Goal: Information Seeking & Learning: Learn about a topic

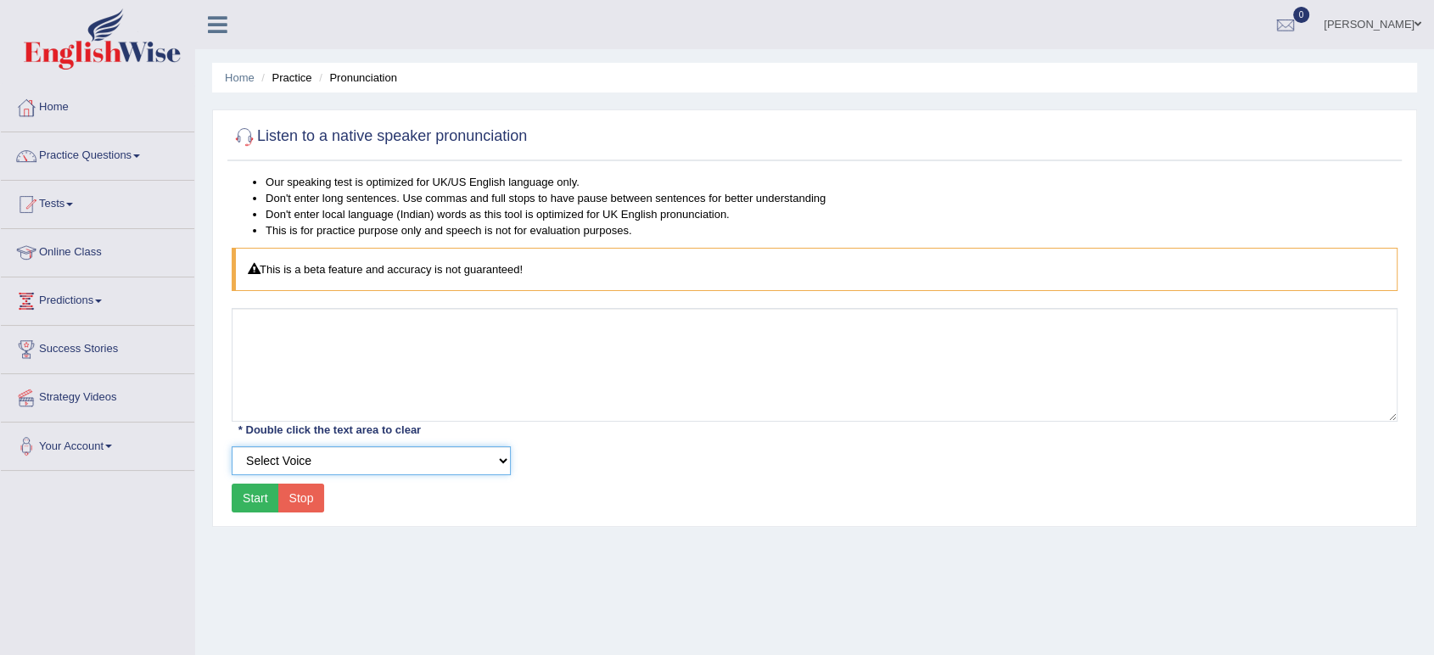
click at [378, 462] on select "Select Voice UK English Female UK English Male" at bounding box center [371, 460] width 279 height 29
click at [232, 446] on select "Select Voice UK English Female UK English Male" at bounding box center [371, 460] width 279 height 29
click at [258, 500] on button "Start" at bounding box center [256, 498] width 48 height 29
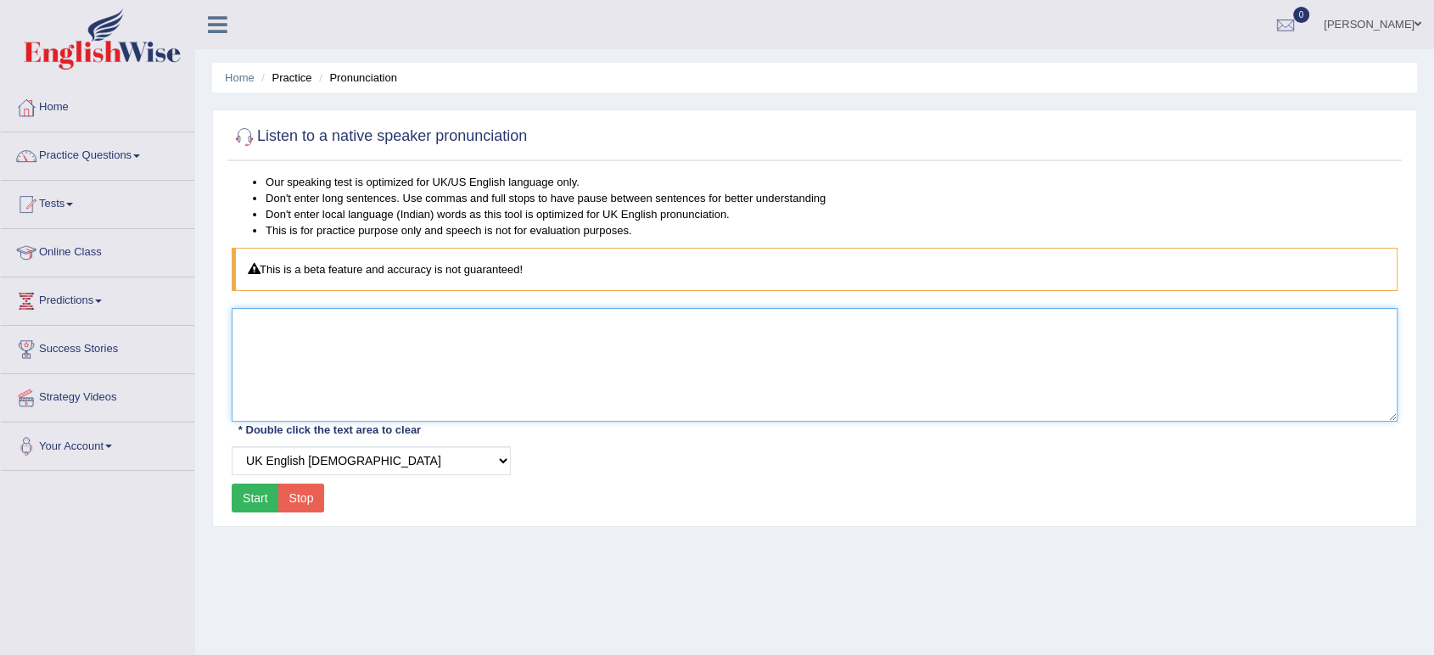
click at [571, 350] on textarea at bounding box center [815, 365] width 1166 height 114
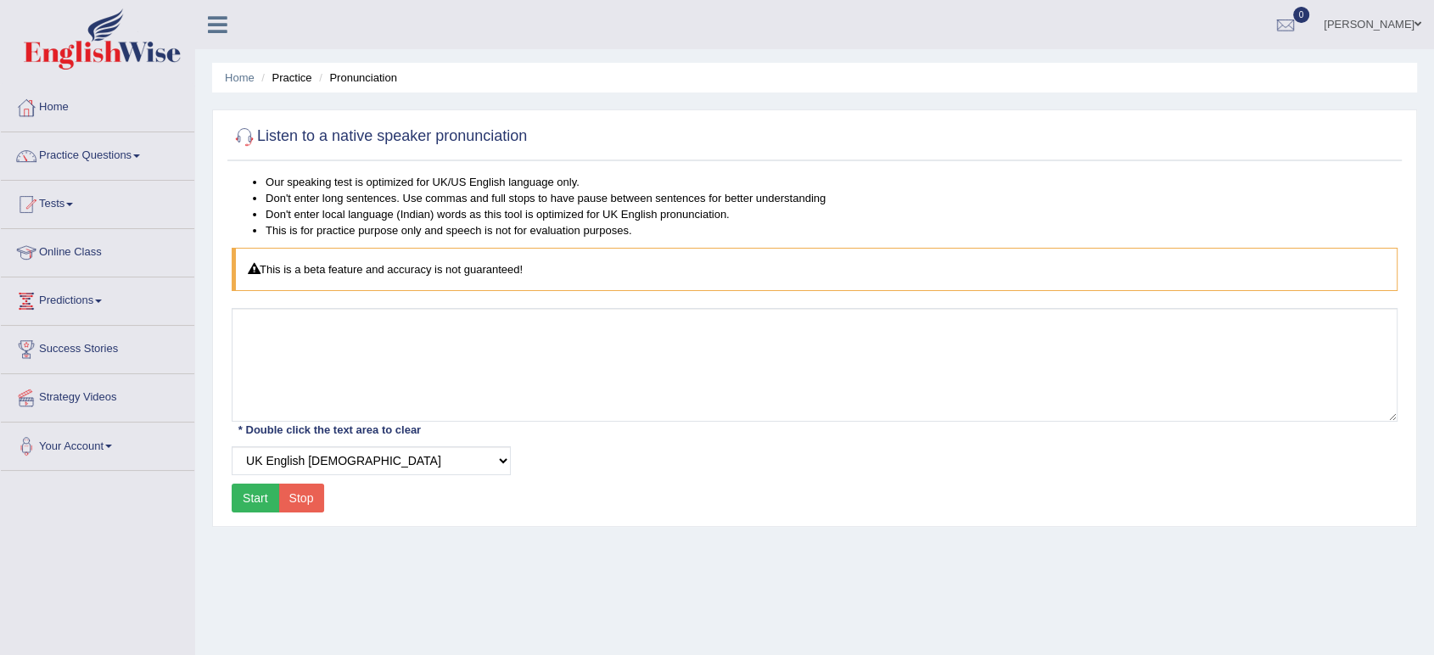
click at [252, 493] on button "Start" at bounding box center [256, 498] width 48 height 29
click at [331, 460] on select "Select Voice UK English Female UK English Male" at bounding box center [371, 460] width 279 height 29
select select "3"
click at [232, 446] on select "Select Voice UK English Female UK English Male" at bounding box center [371, 460] width 279 height 29
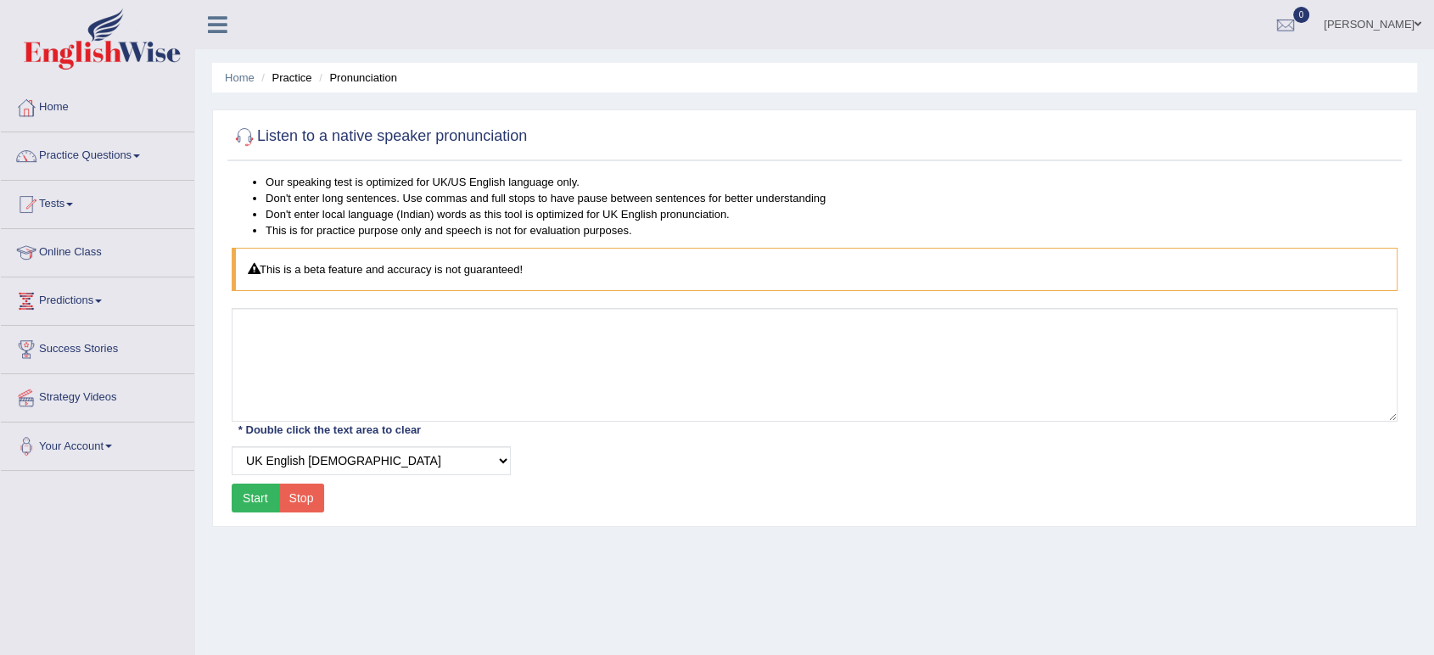
click at [253, 495] on button "Start" at bounding box center [256, 498] width 48 height 29
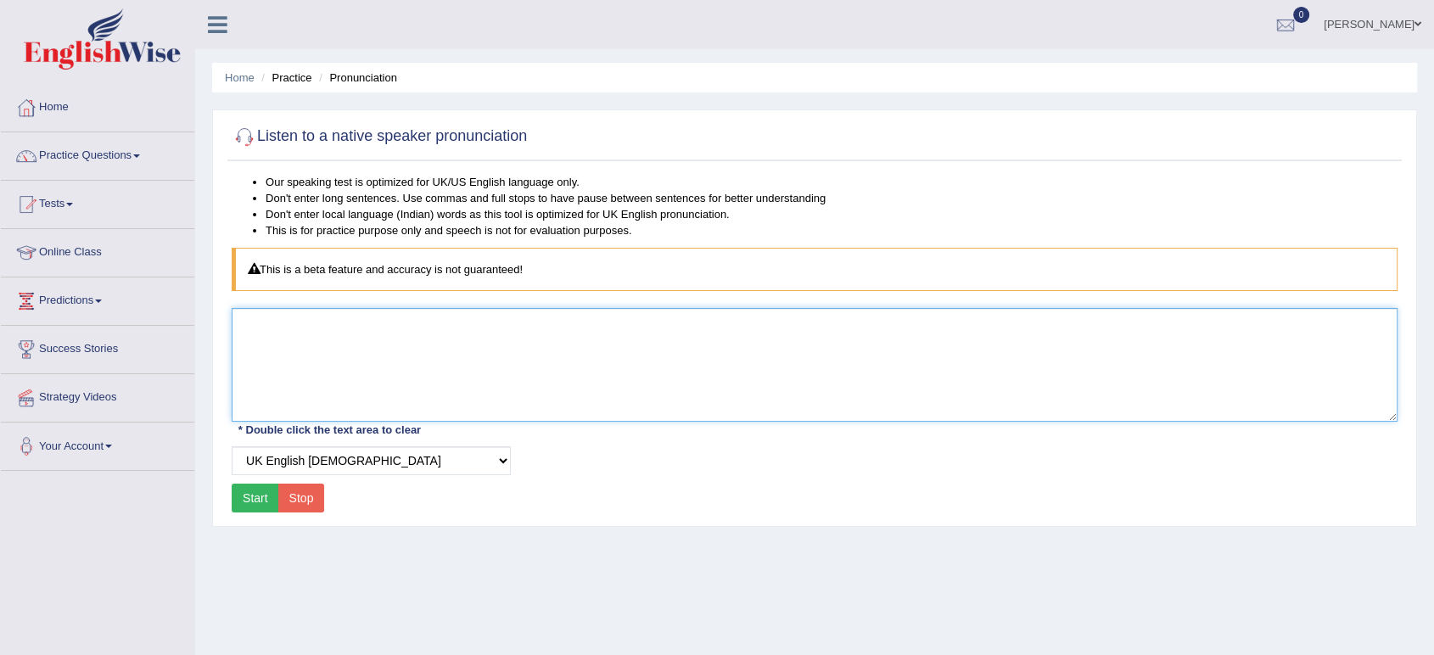
click at [509, 345] on textarea at bounding box center [815, 365] width 1166 height 114
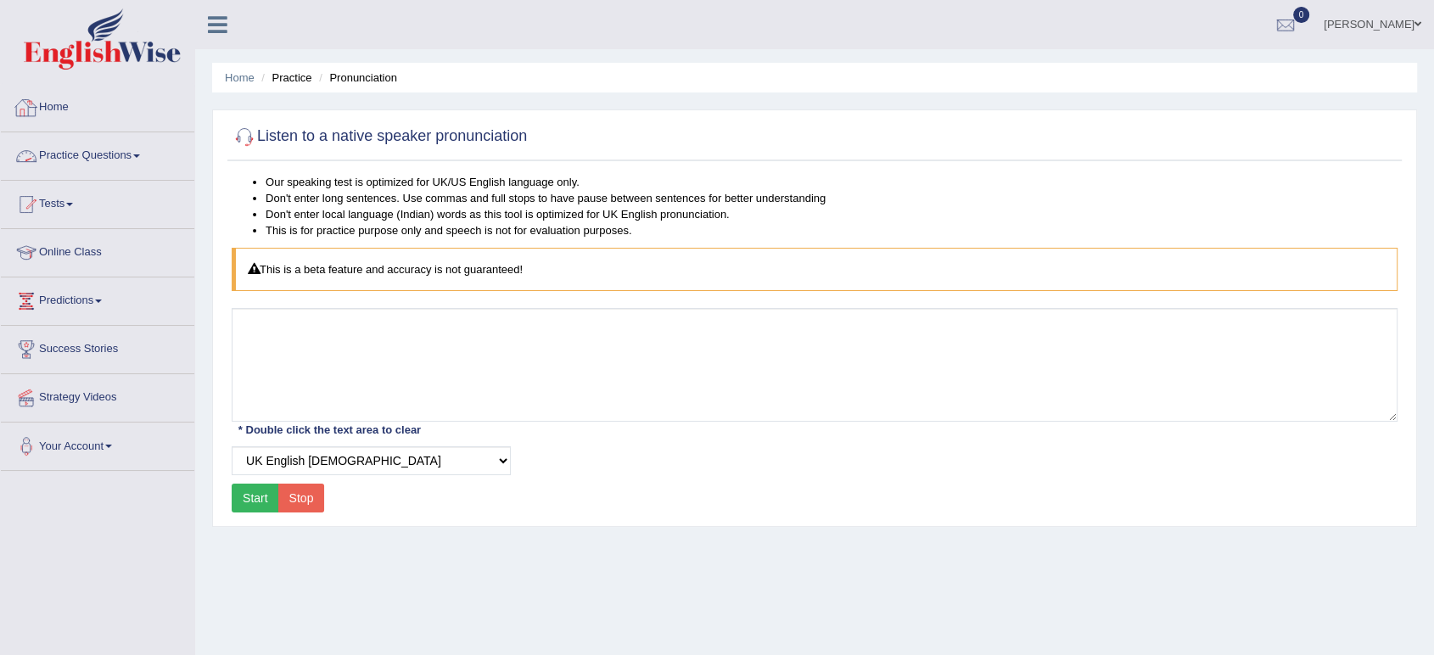
click at [85, 142] on link "Practice Questions" at bounding box center [97, 153] width 193 height 42
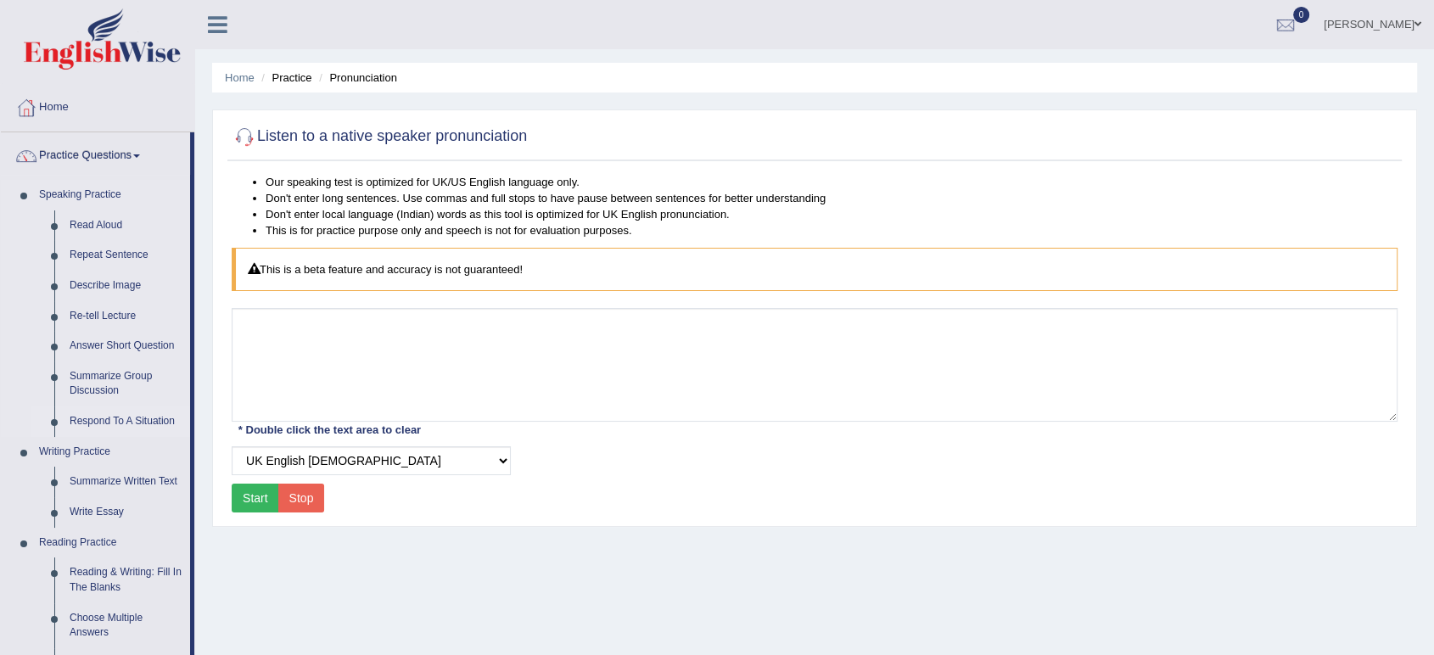
click at [129, 420] on link "Respond To A Situation" at bounding box center [126, 421] width 128 height 31
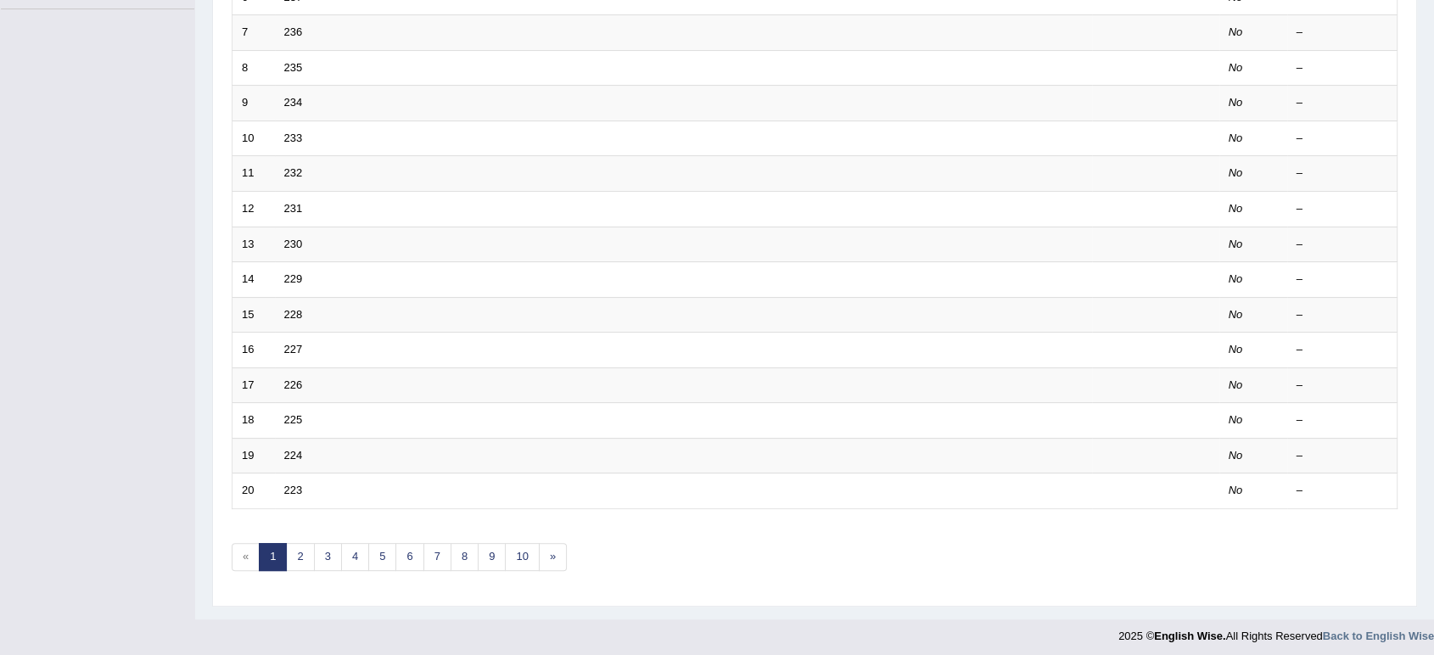
scroll to position [466, 0]
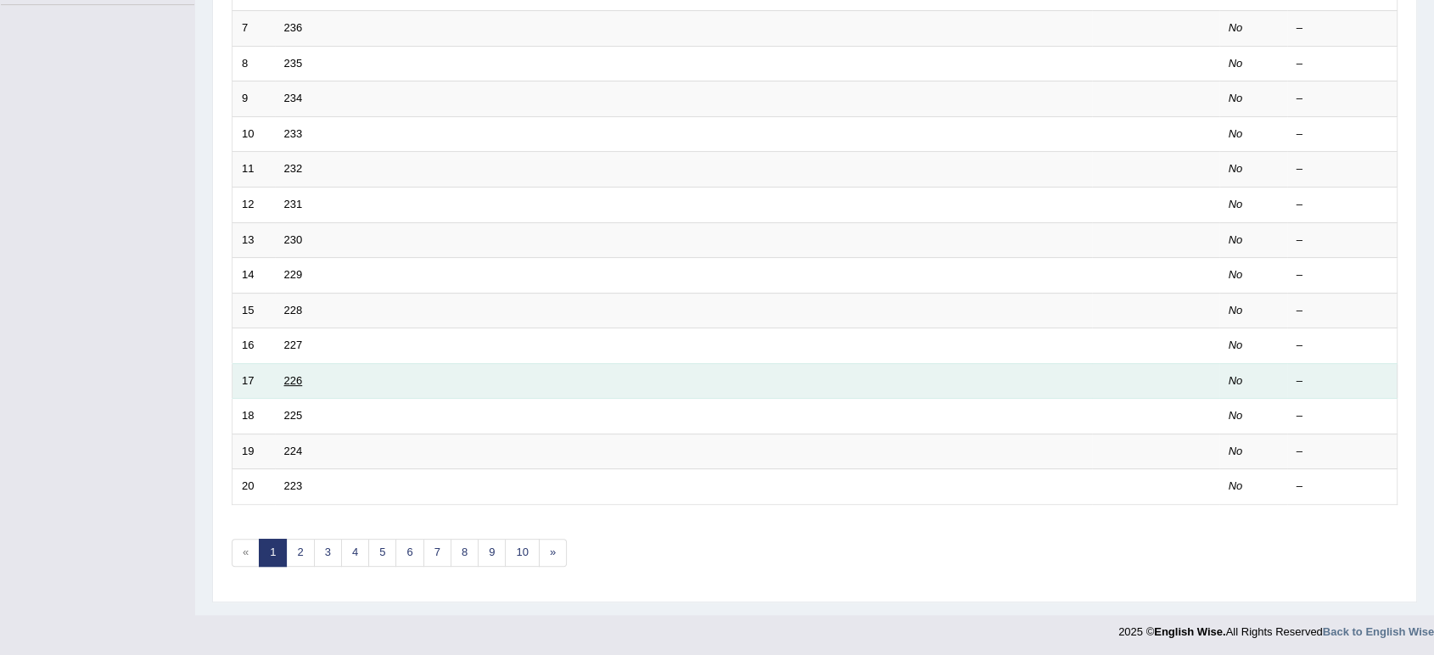
click at [294, 384] on link "226" at bounding box center [293, 380] width 19 height 13
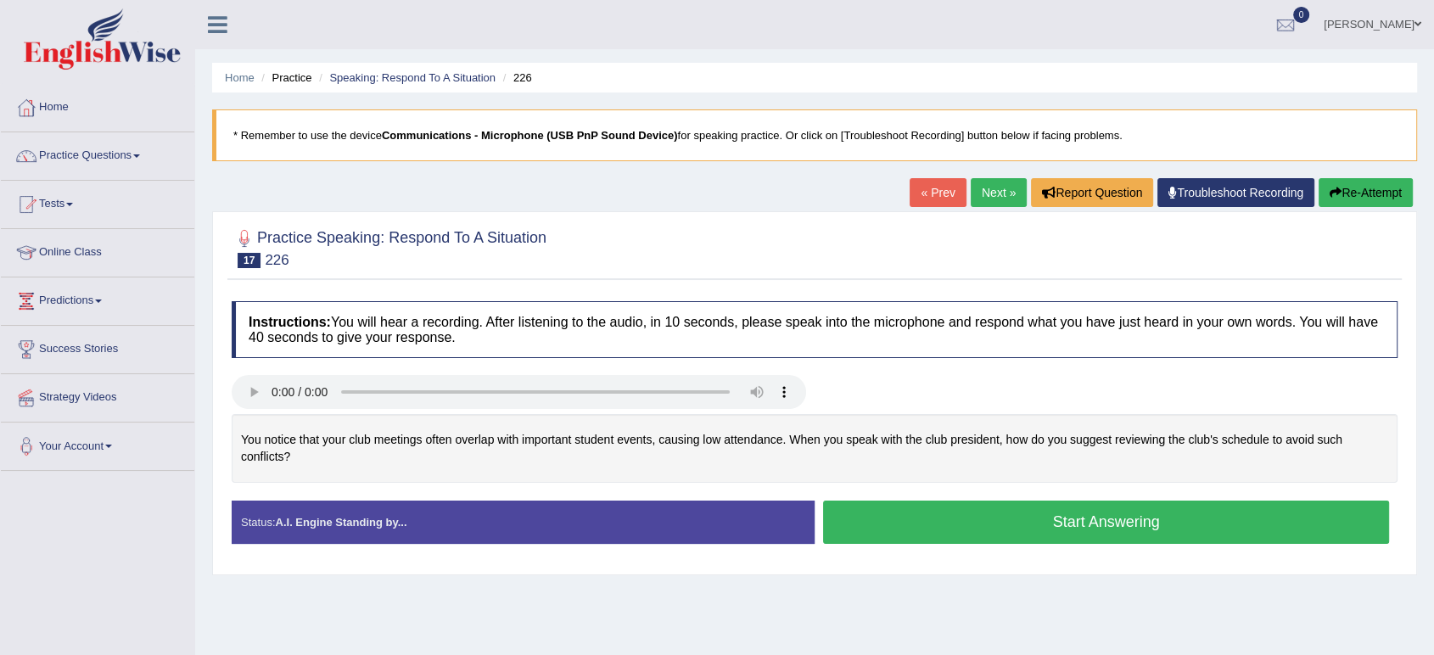
click at [917, 405] on div at bounding box center [814, 394] width 1183 height 38
click at [999, 527] on button "Start Answering" at bounding box center [1106, 522] width 566 height 43
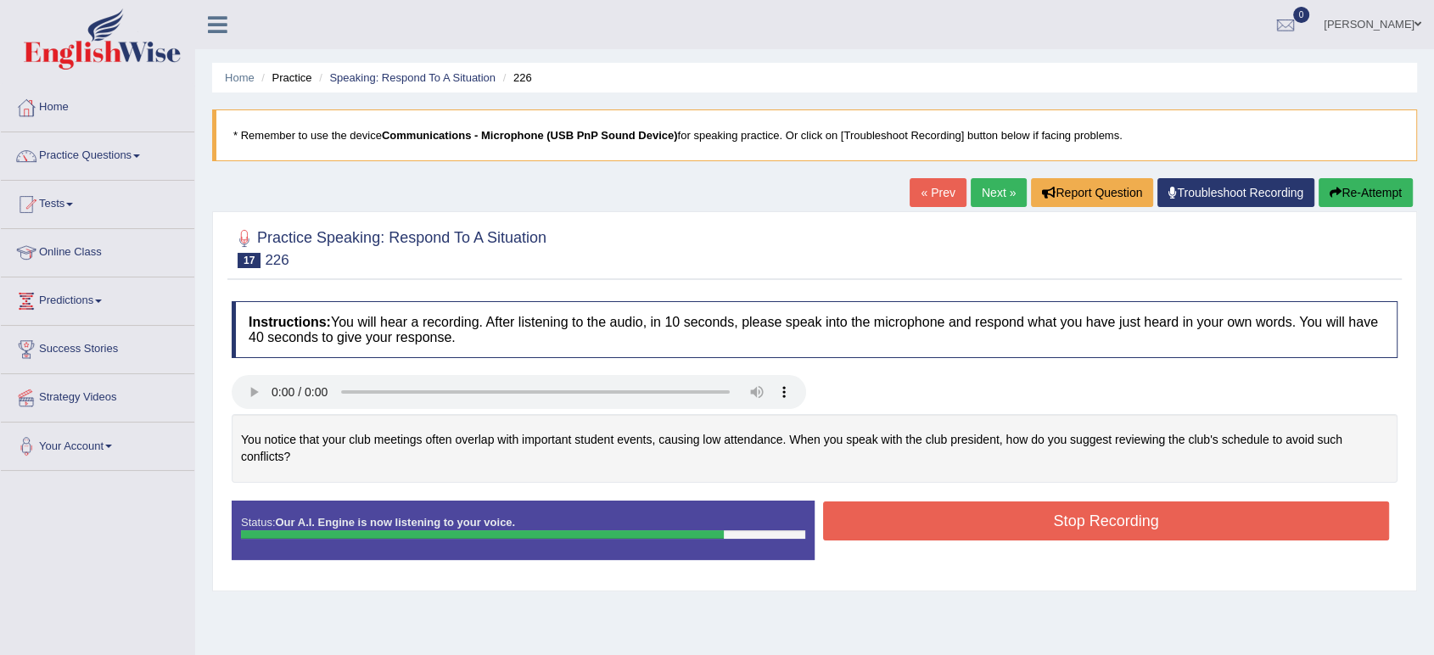
click at [1003, 521] on button "Stop Recording" at bounding box center [1106, 520] width 566 height 39
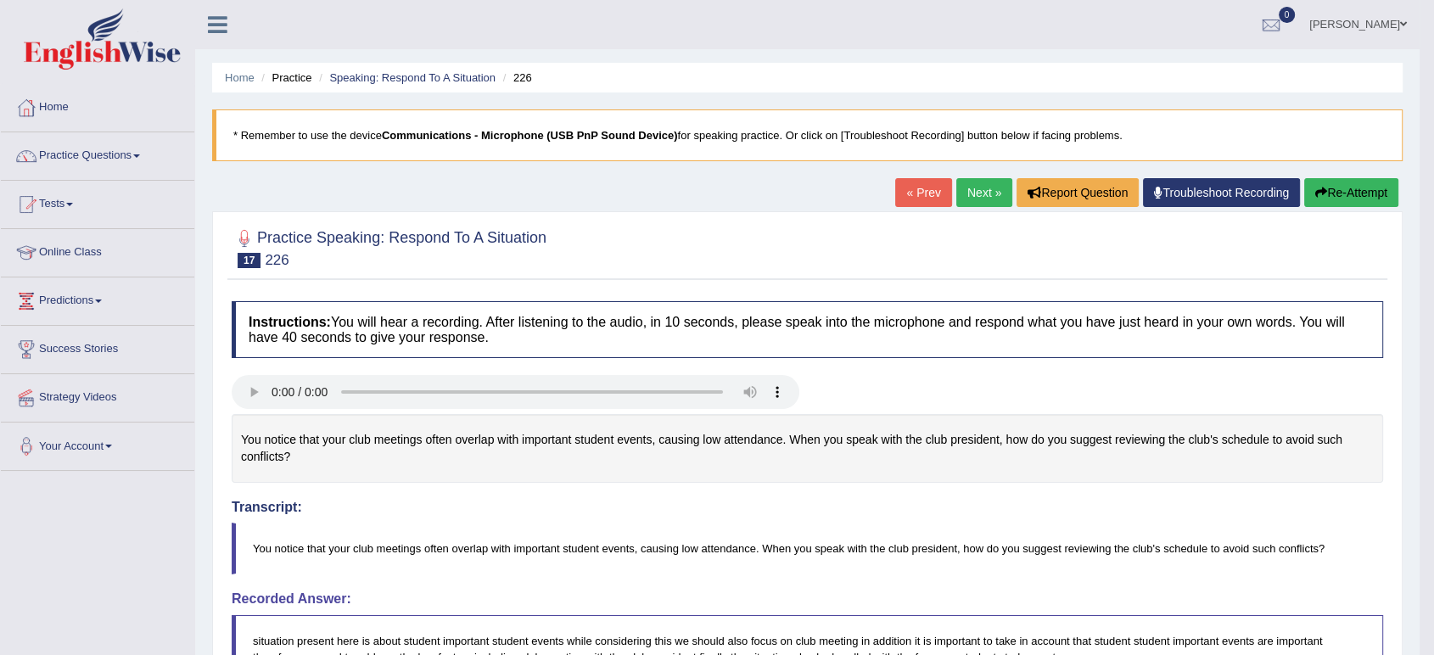
click at [981, 201] on link "Next »" at bounding box center [984, 192] width 56 height 29
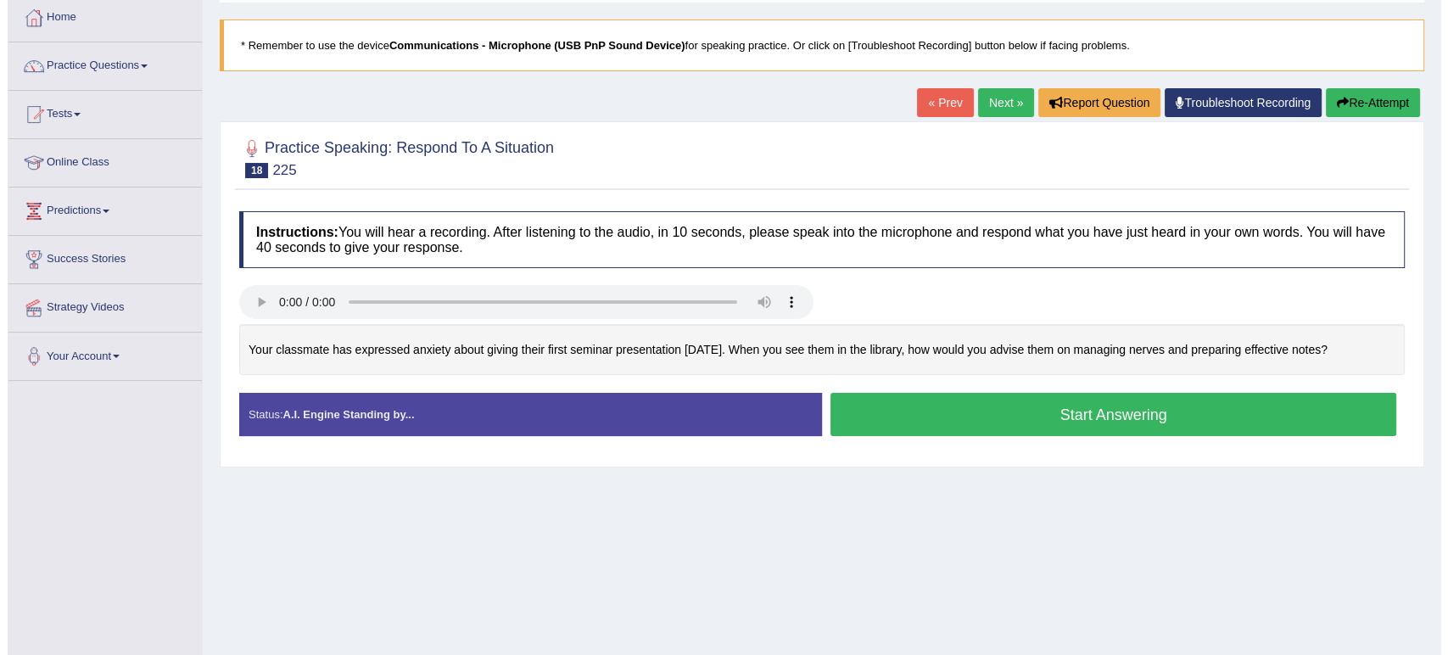
scroll to position [104, 0]
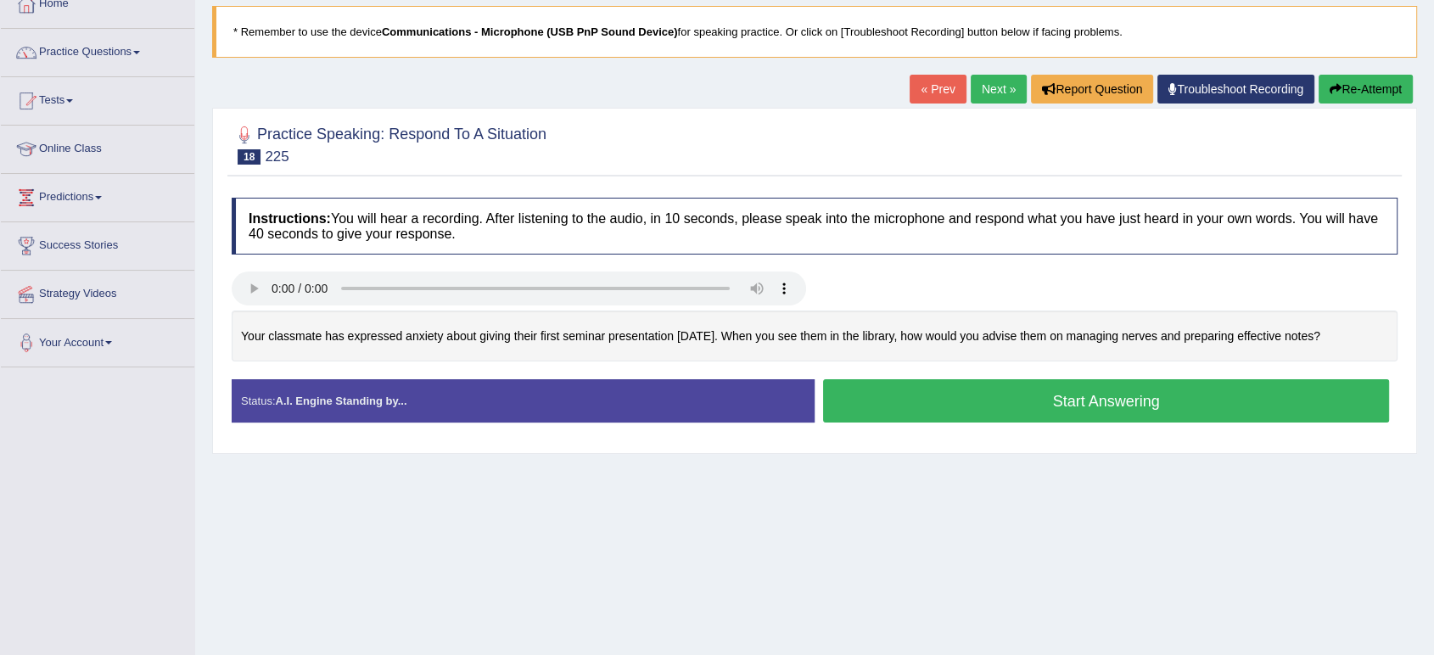
click at [941, 385] on button "Start Answering" at bounding box center [1106, 400] width 566 height 43
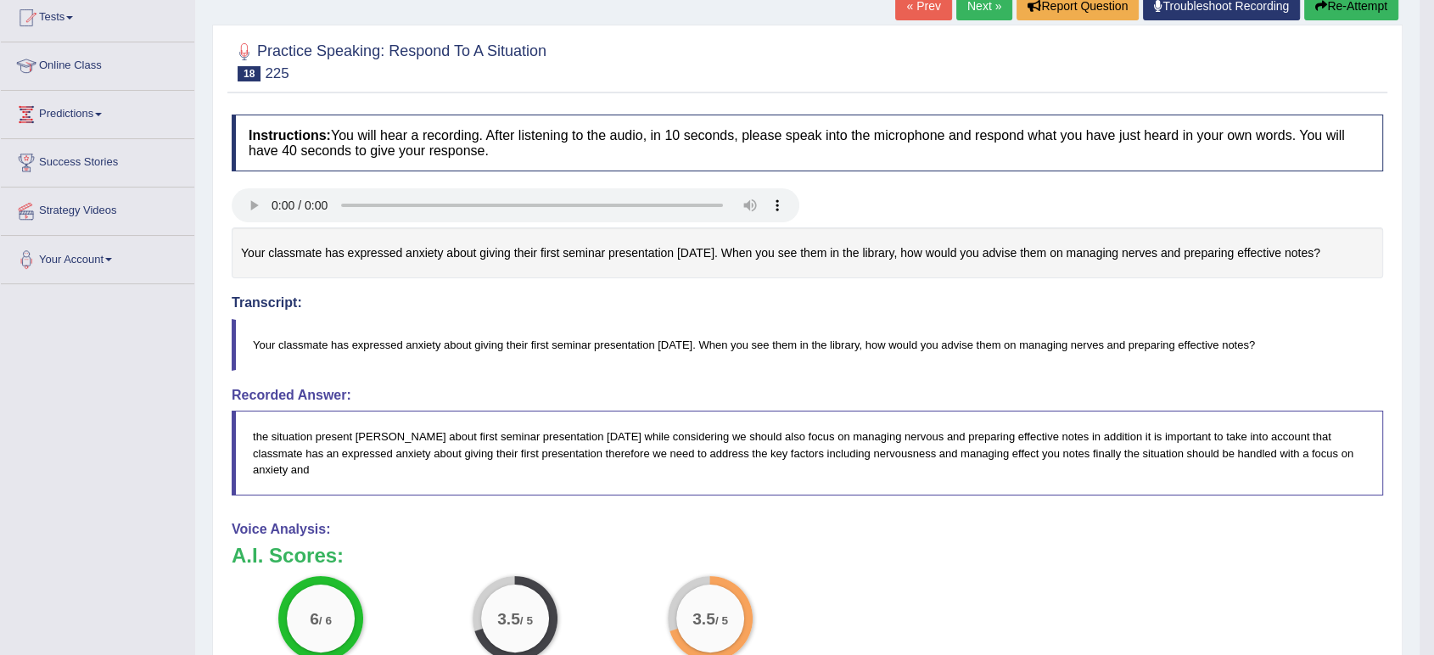
scroll to position [0, 0]
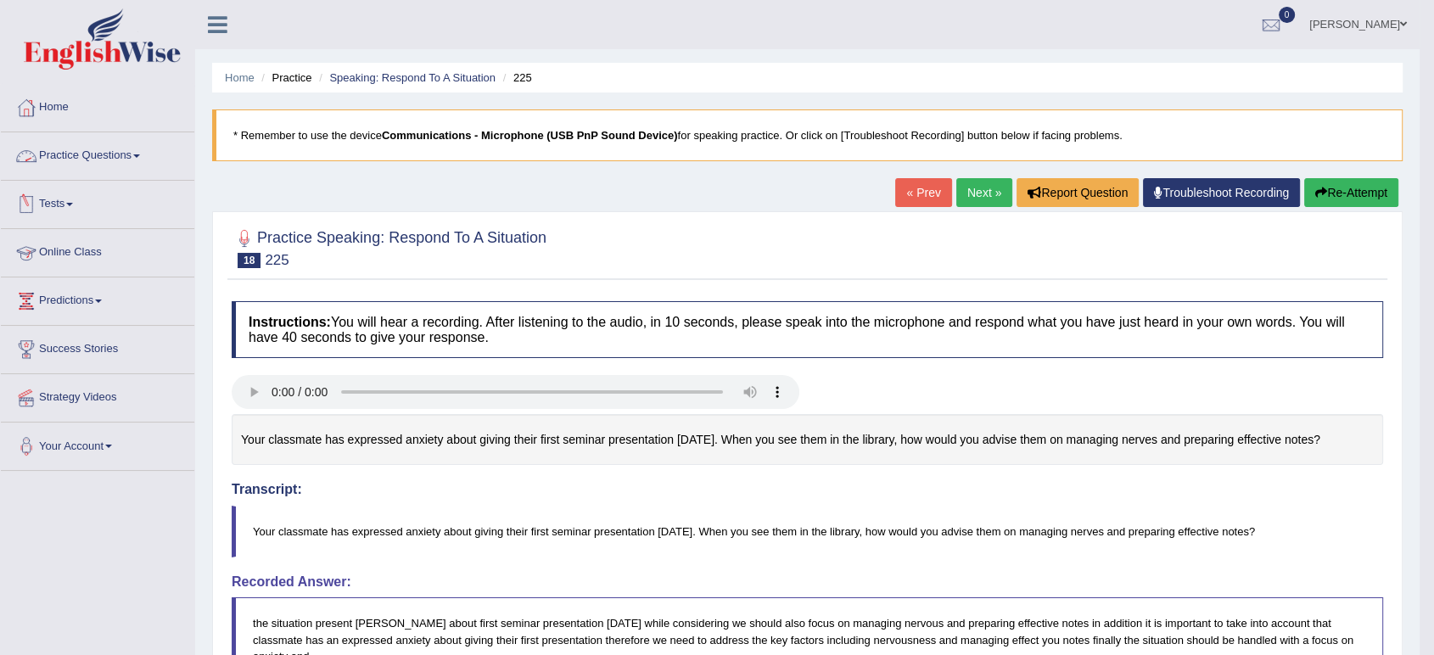
click at [98, 143] on link "Practice Questions" at bounding box center [97, 153] width 193 height 42
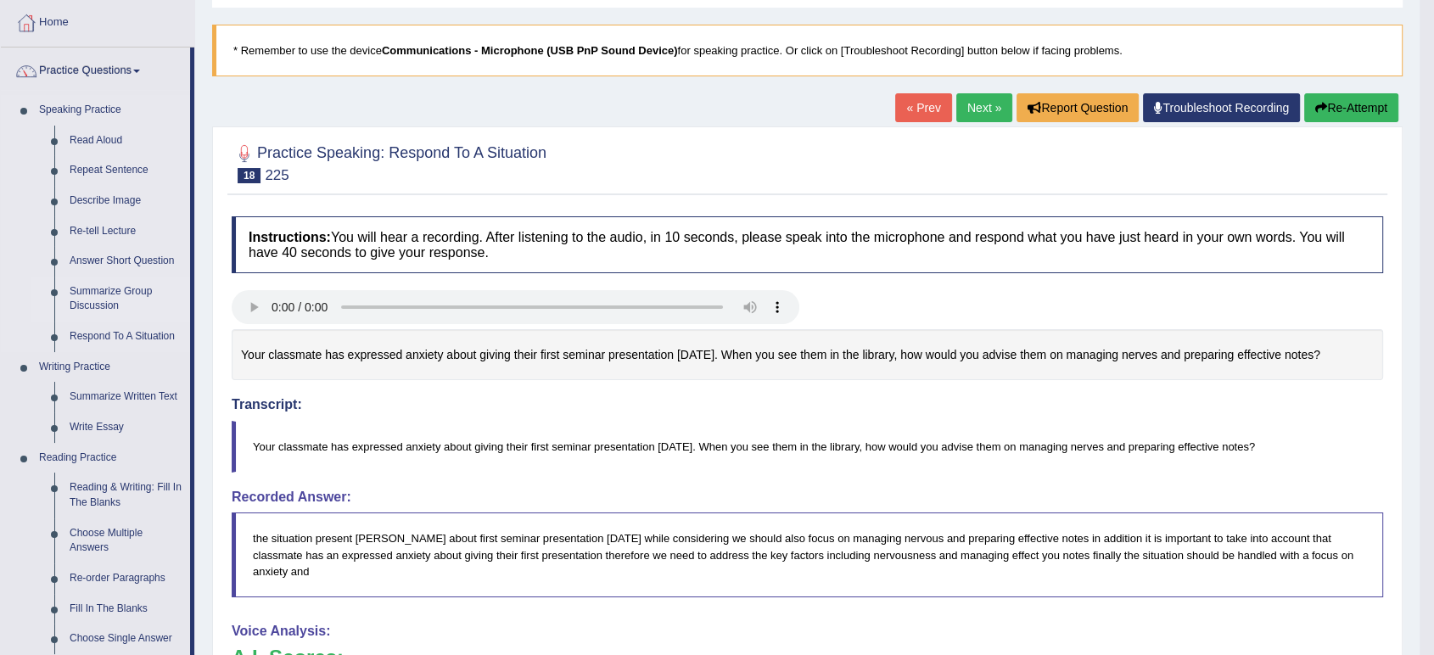
scroll to position [68, 0]
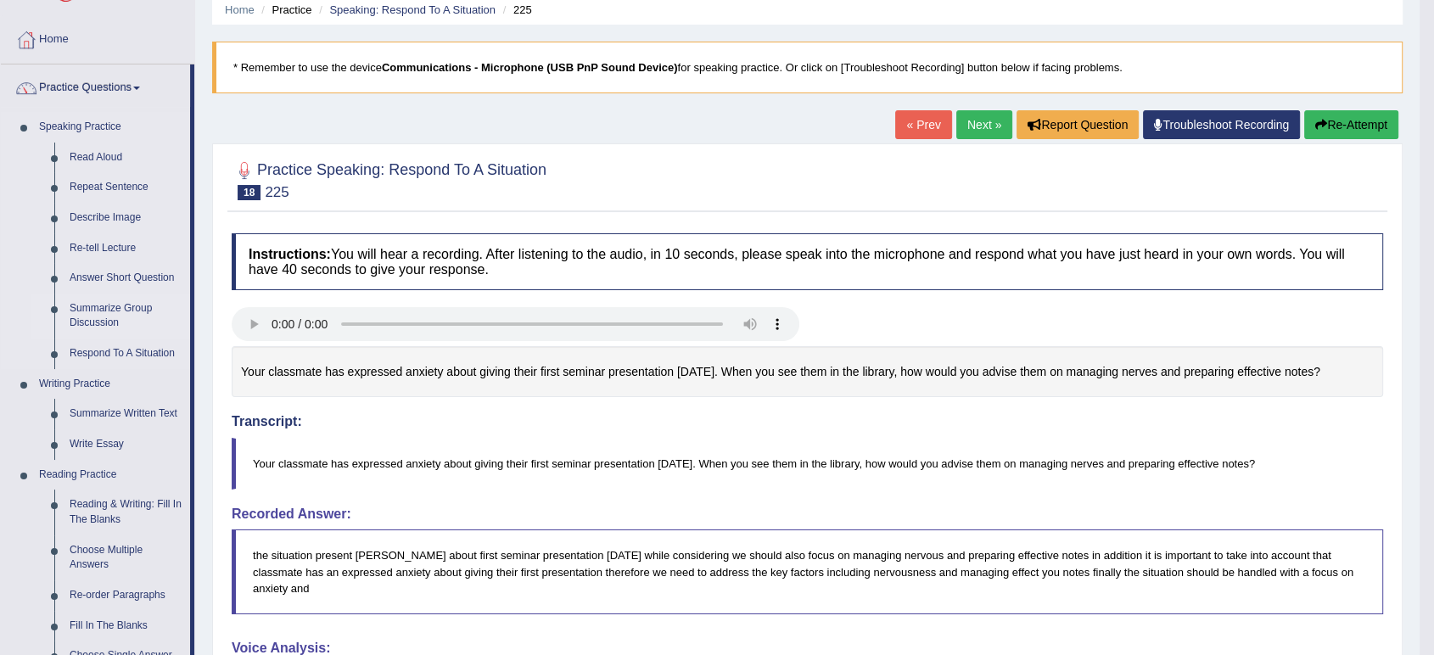
click at [114, 306] on link "Summarize Group Discussion" at bounding box center [126, 316] width 128 height 45
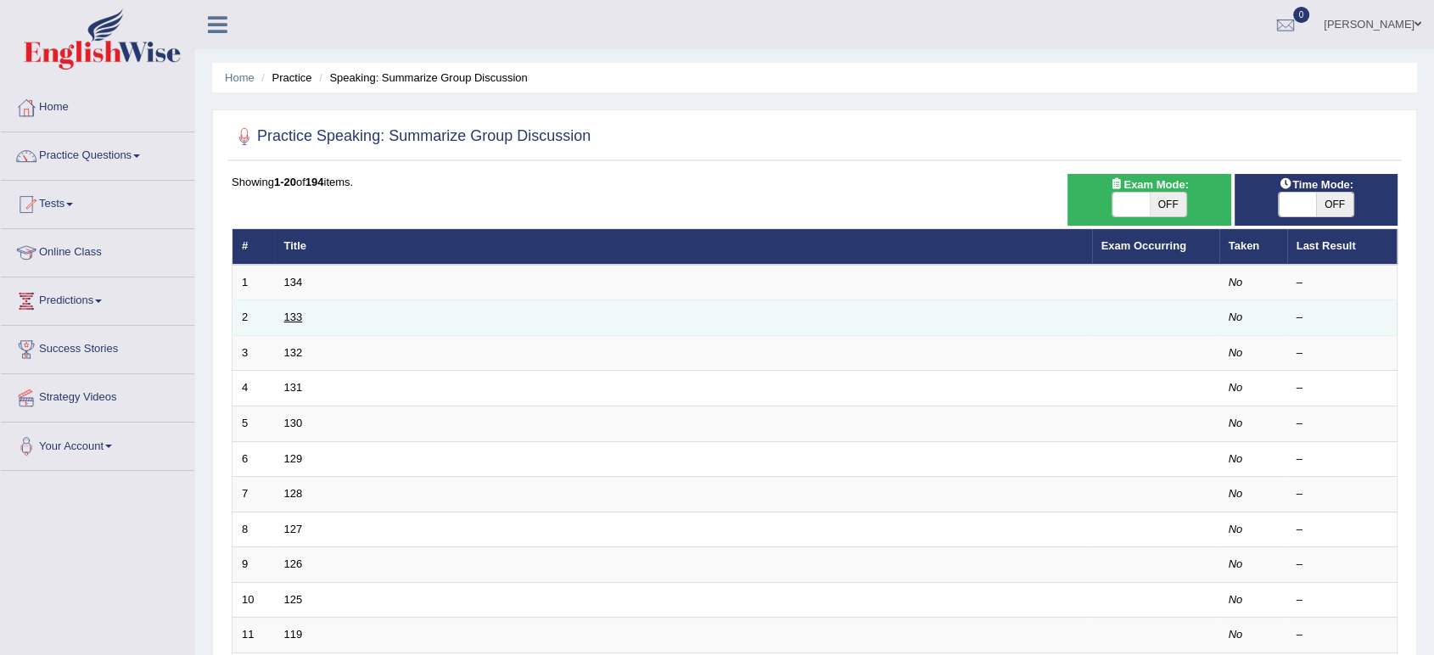
click at [292, 320] on link "133" at bounding box center [293, 317] width 19 height 13
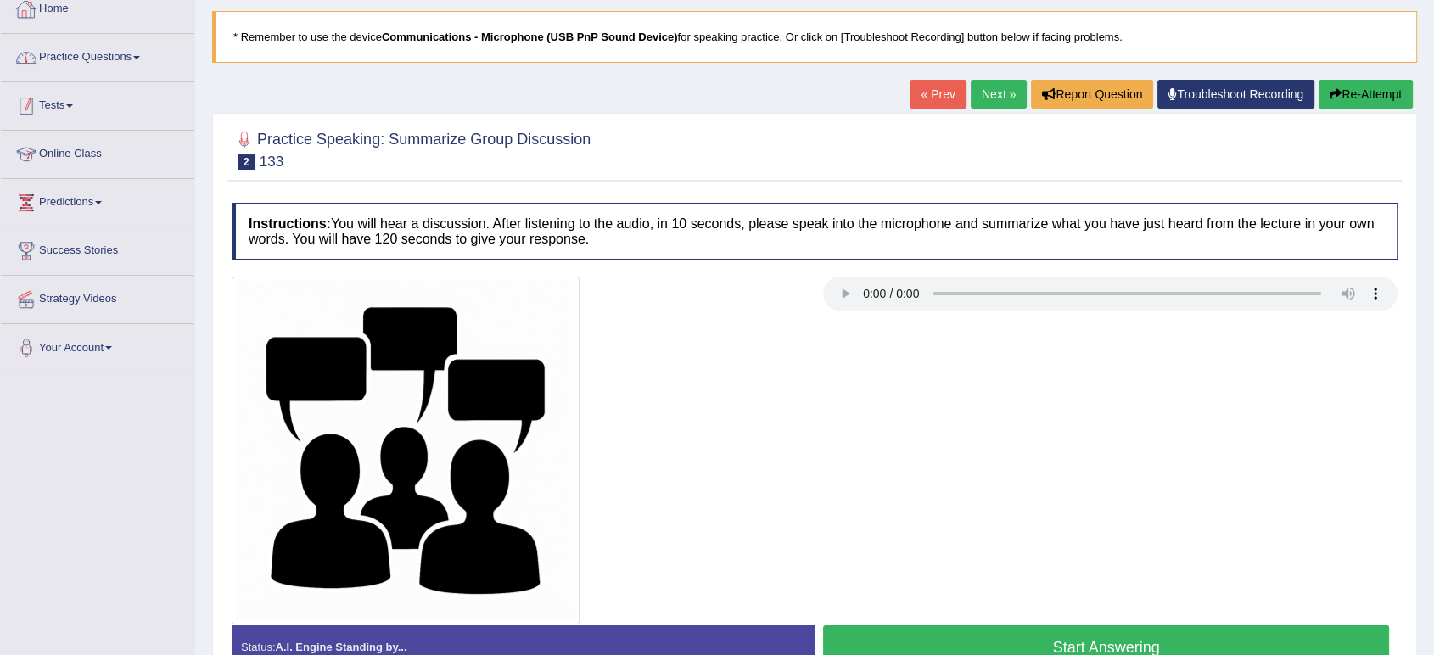
scroll to position [82, 0]
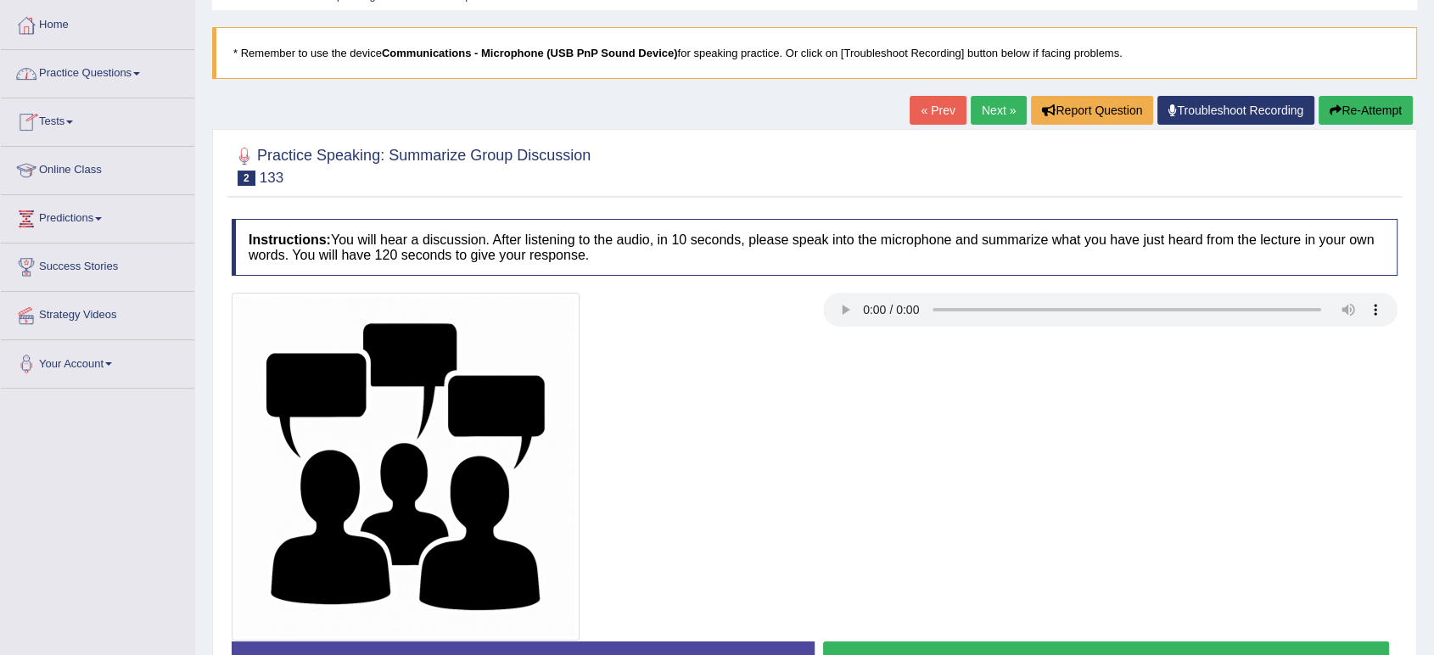
click at [60, 85] on link "Practice Questions" at bounding box center [97, 71] width 193 height 42
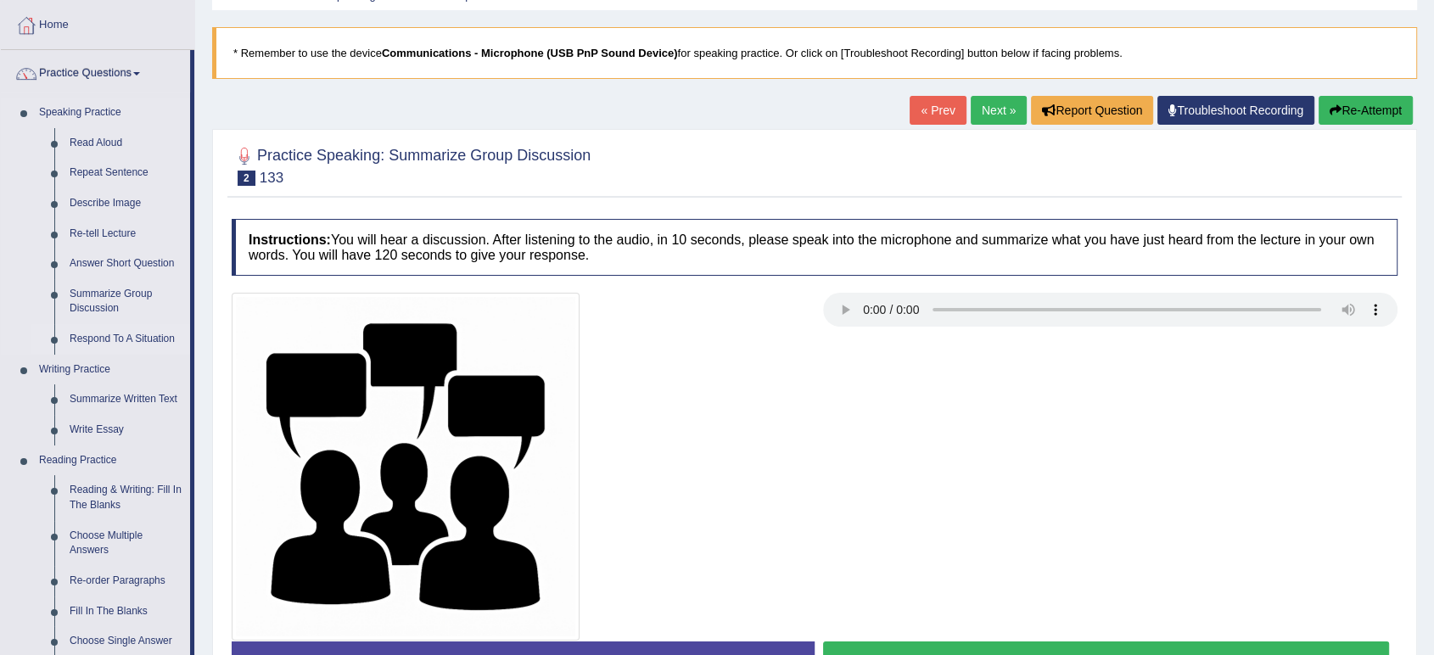
click at [112, 345] on link "Respond To A Situation" at bounding box center [126, 339] width 128 height 31
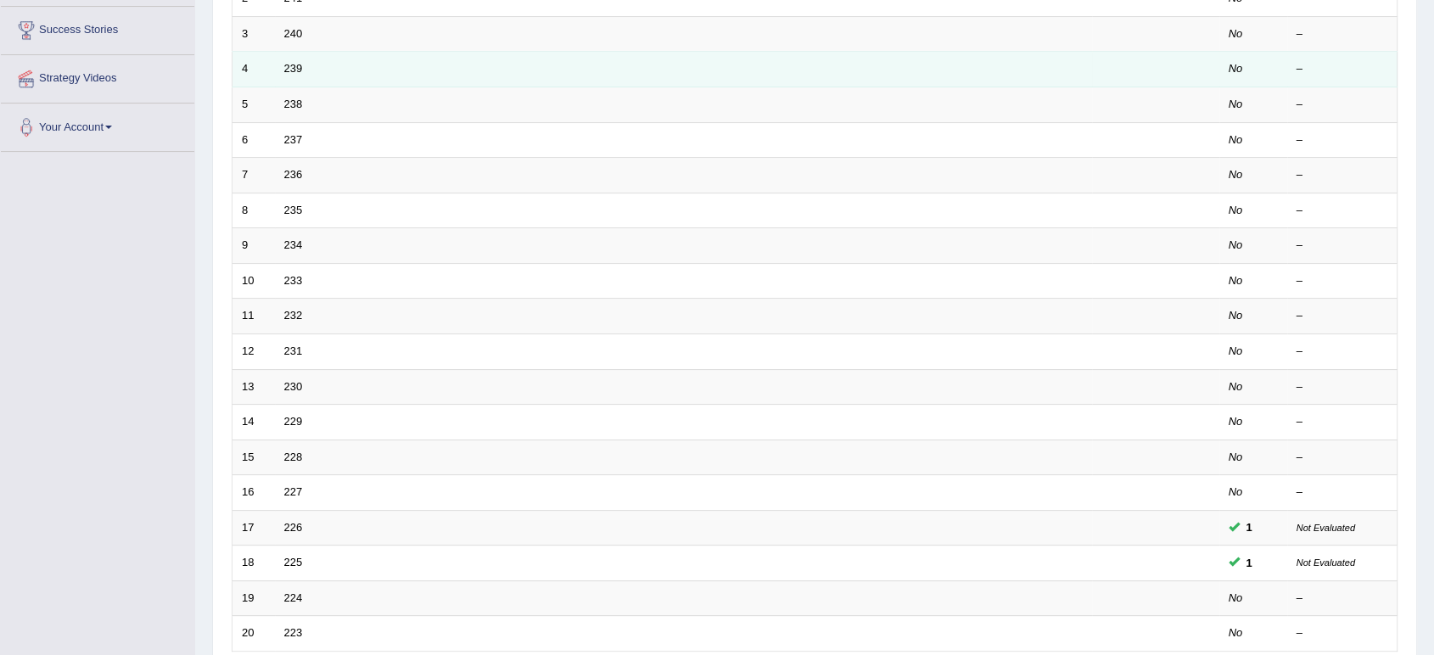
scroll to position [320, 0]
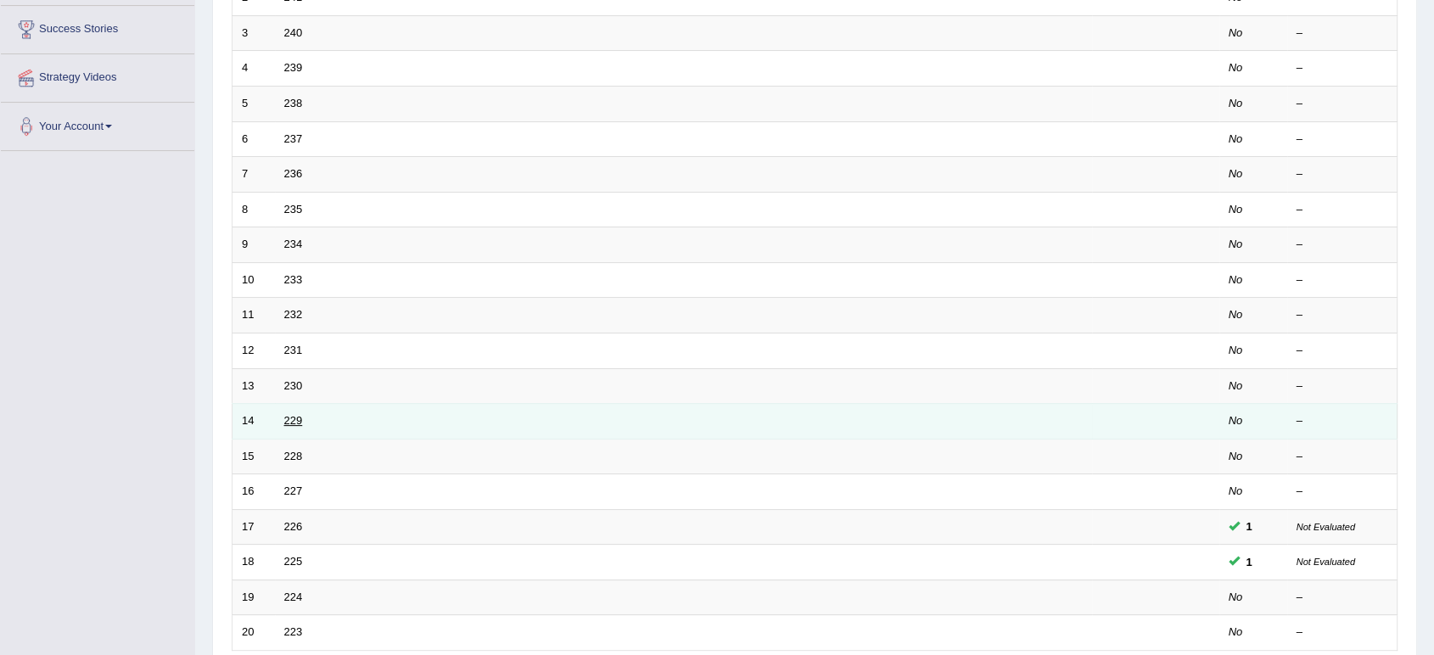
click at [297, 417] on link "229" at bounding box center [293, 420] width 19 height 13
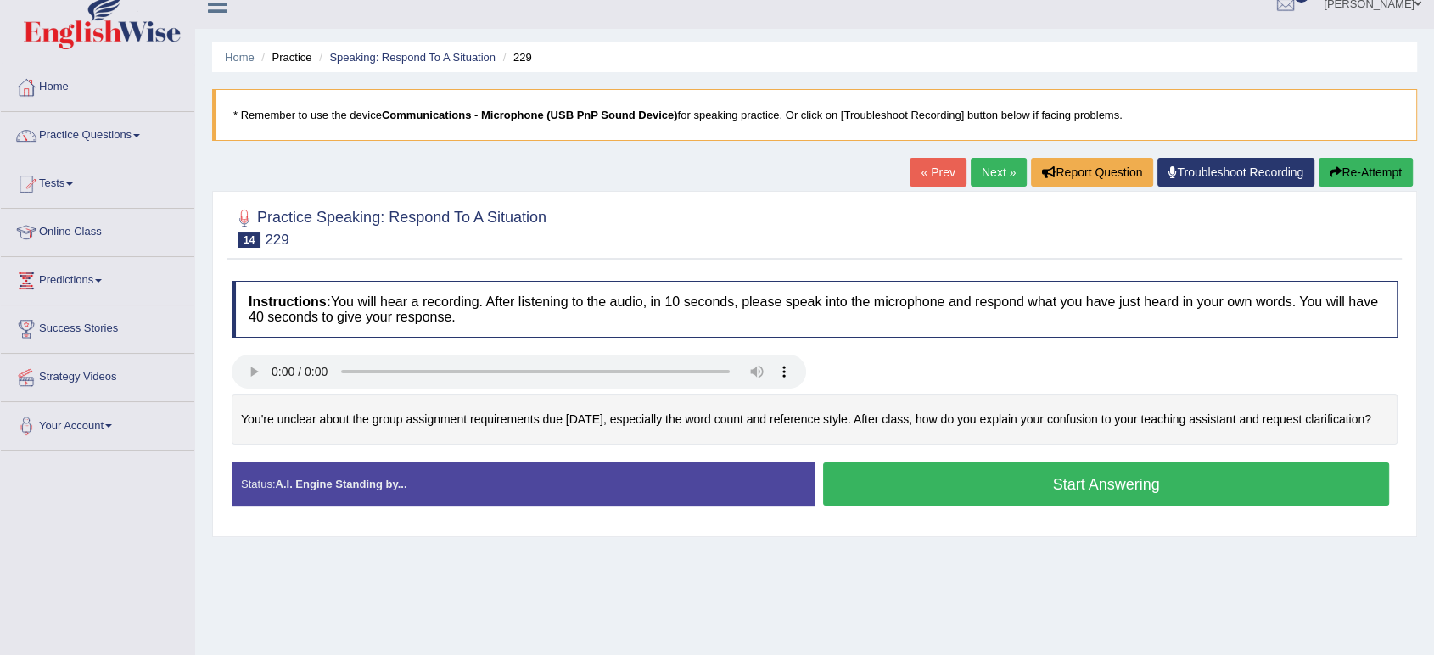
scroll to position [20, 0]
click at [80, 132] on link "Practice Questions" at bounding box center [97, 134] width 193 height 42
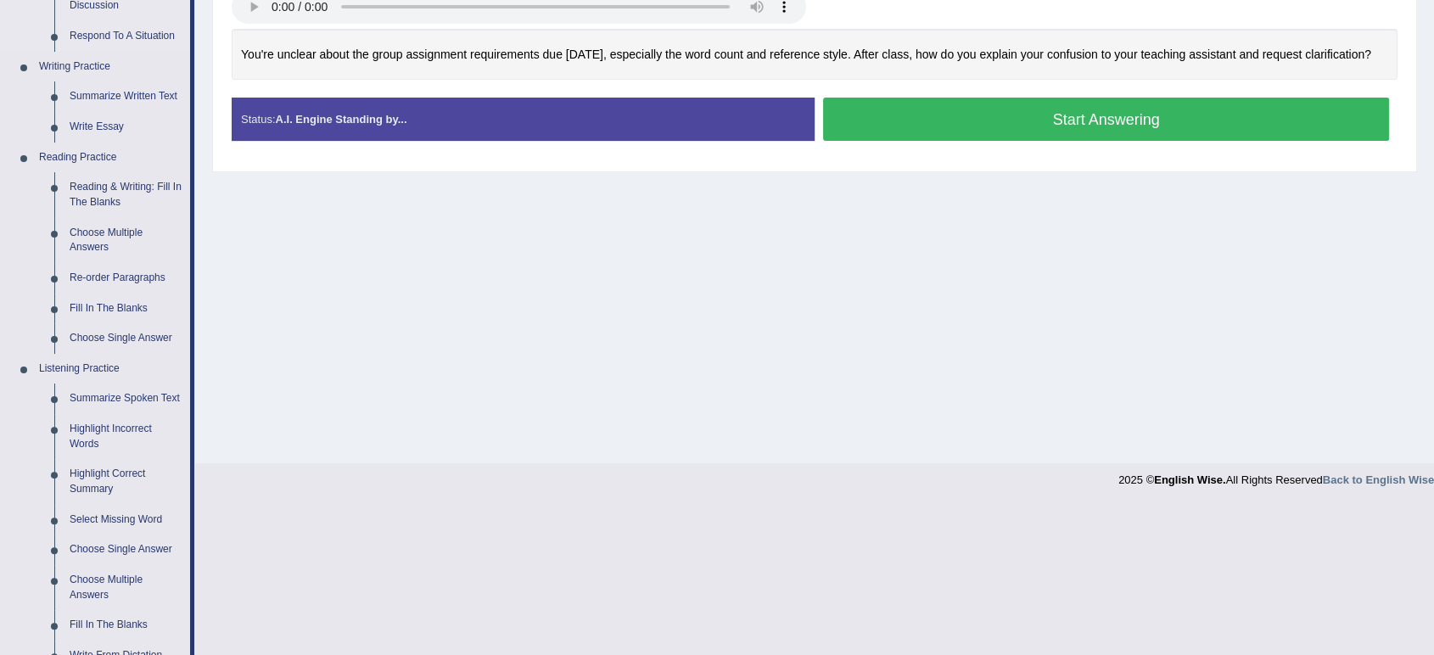
scroll to position [379, 0]
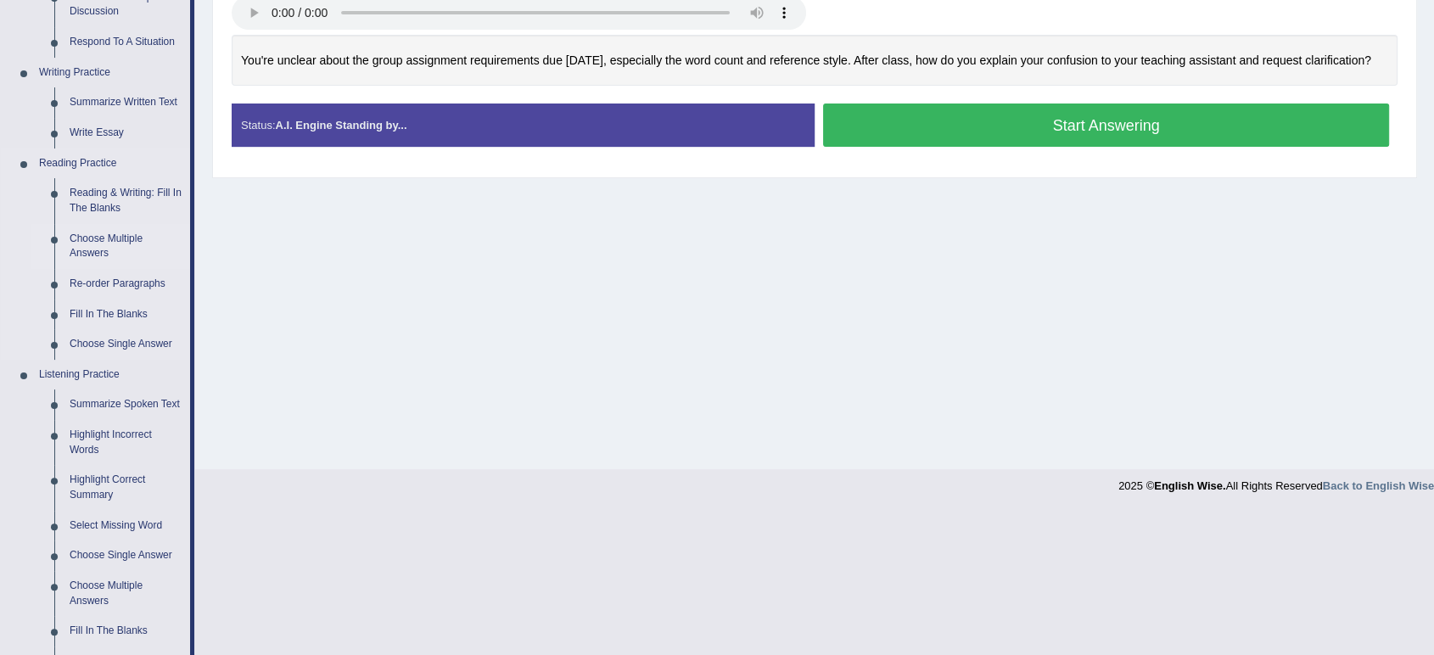
click at [95, 243] on link "Choose Multiple Answers" at bounding box center [126, 246] width 128 height 45
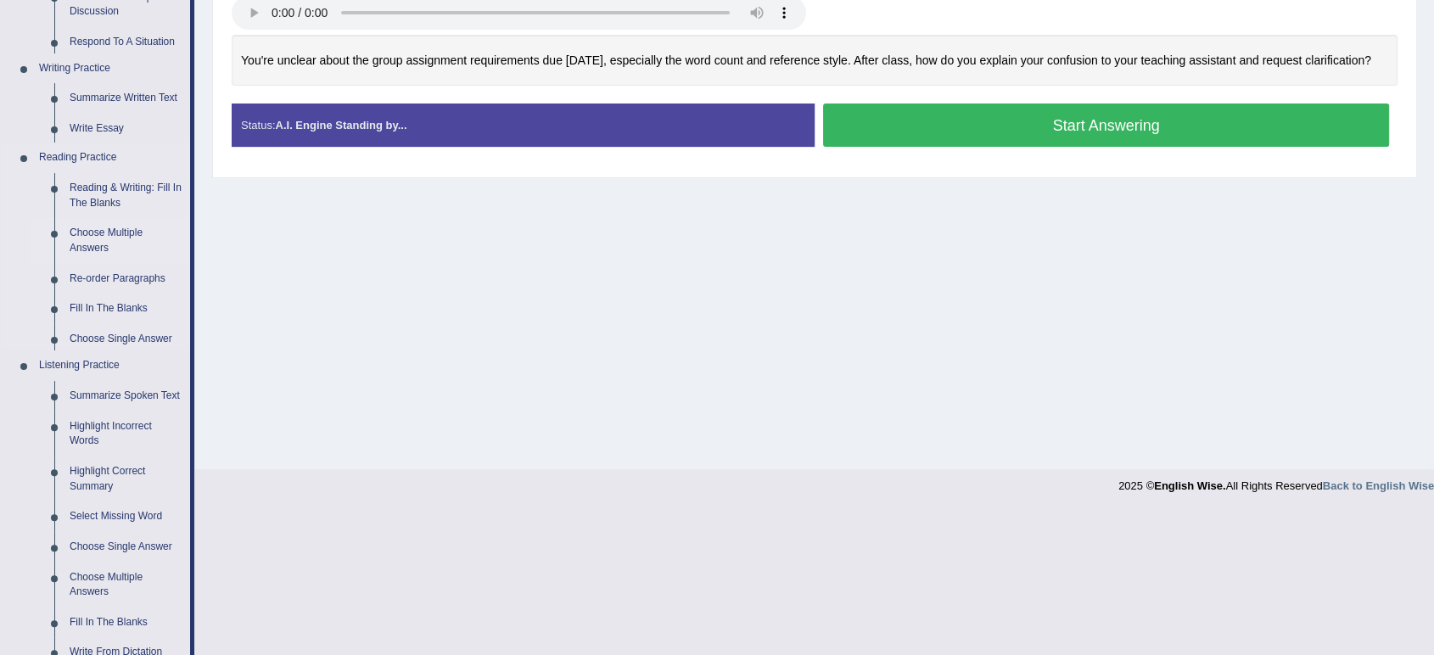
scroll to position [235, 0]
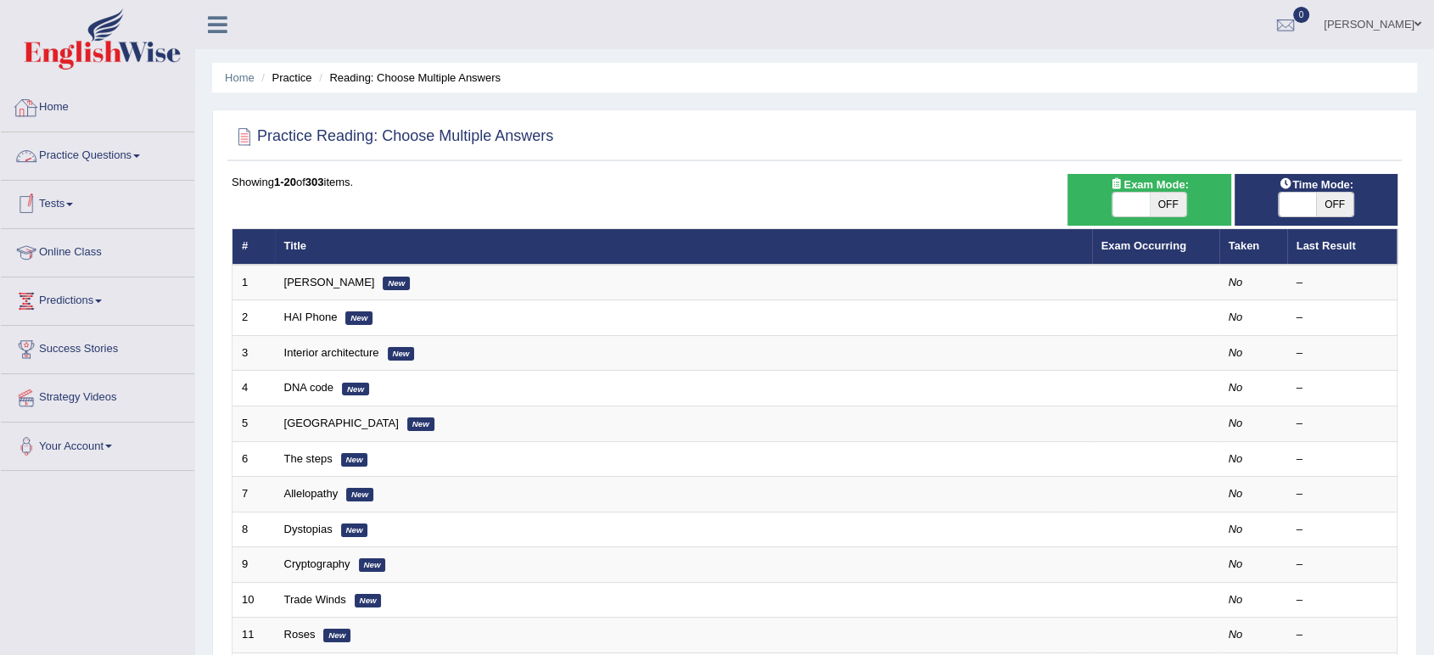
click at [90, 148] on link "Practice Questions" at bounding box center [97, 153] width 193 height 42
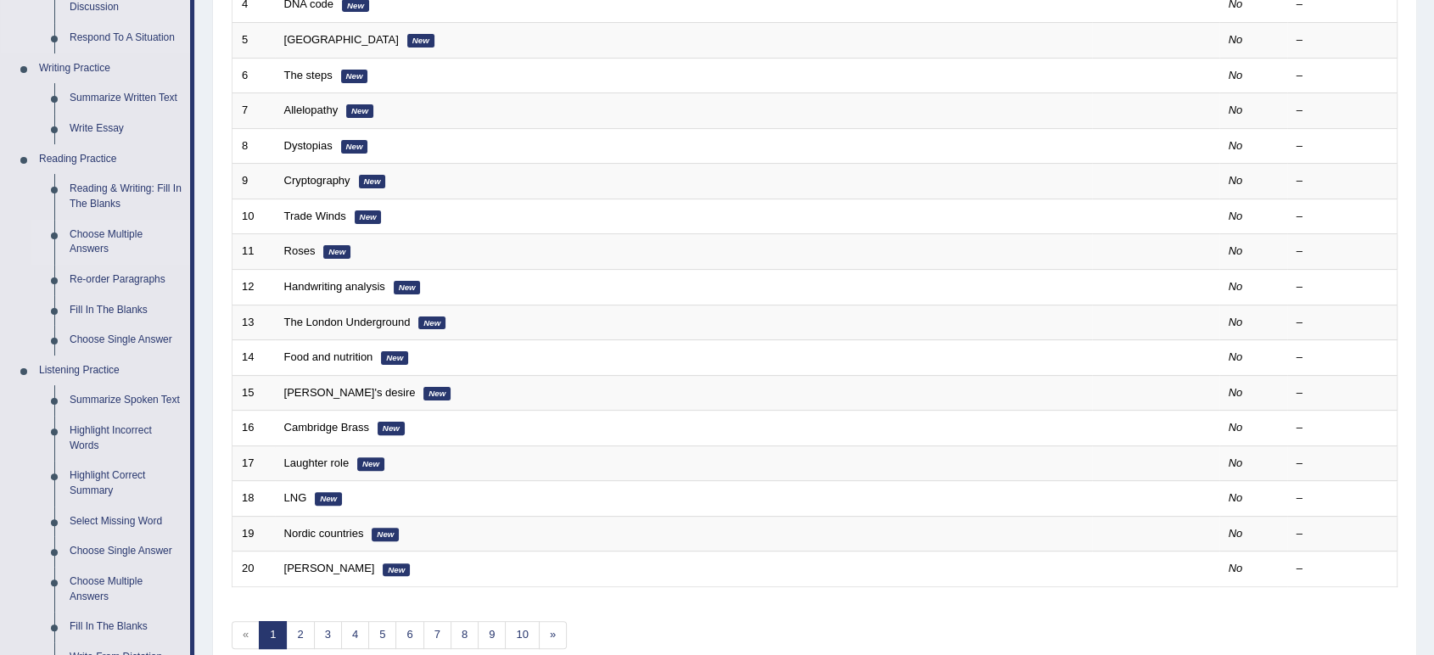
scroll to position [391, 0]
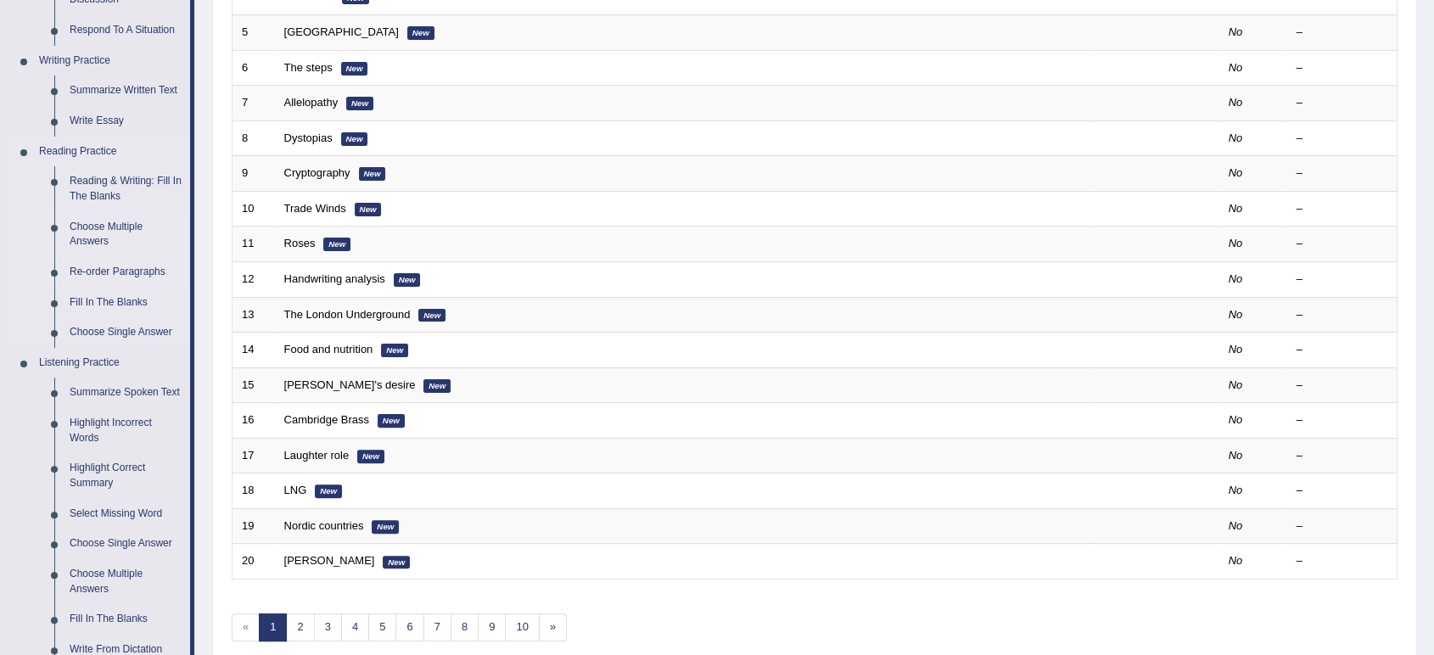
click at [128, 270] on link "Re-order Paragraphs" at bounding box center [126, 272] width 128 height 31
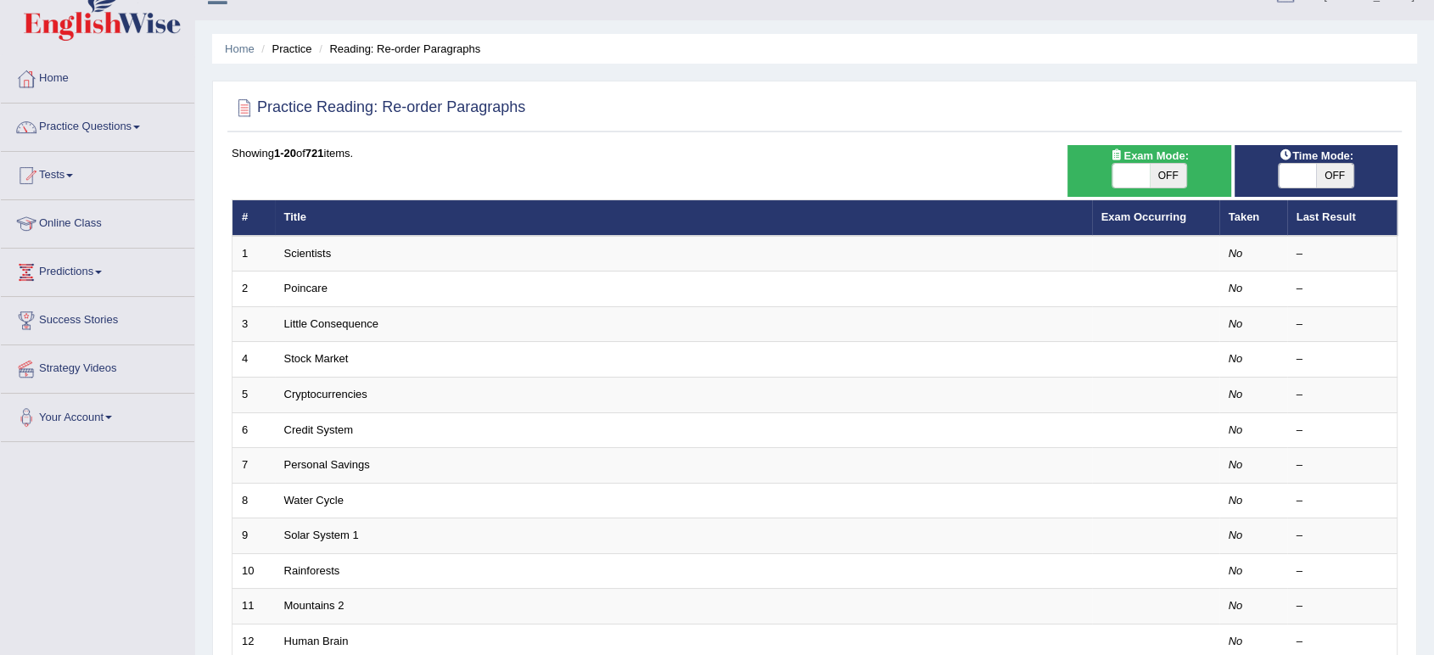
scroll to position [25, 0]
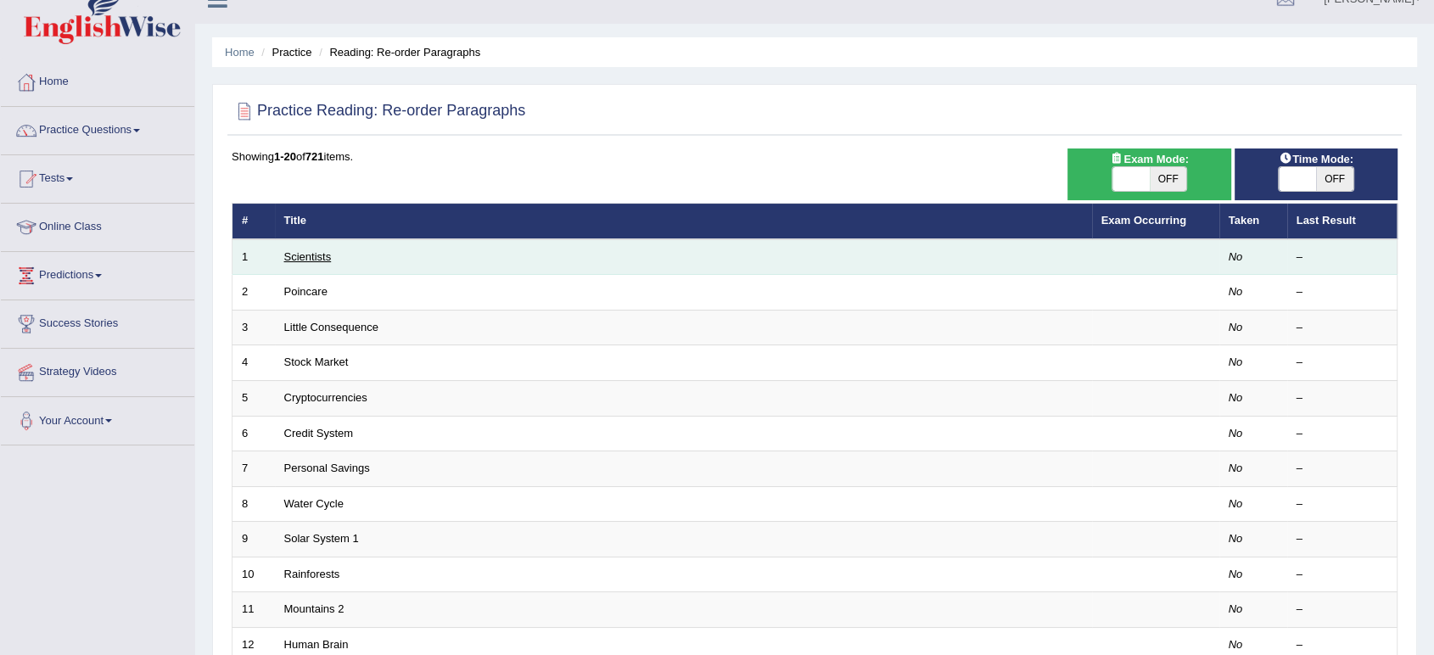
click at [319, 258] on link "Scientists" at bounding box center [308, 256] width 48 height 13
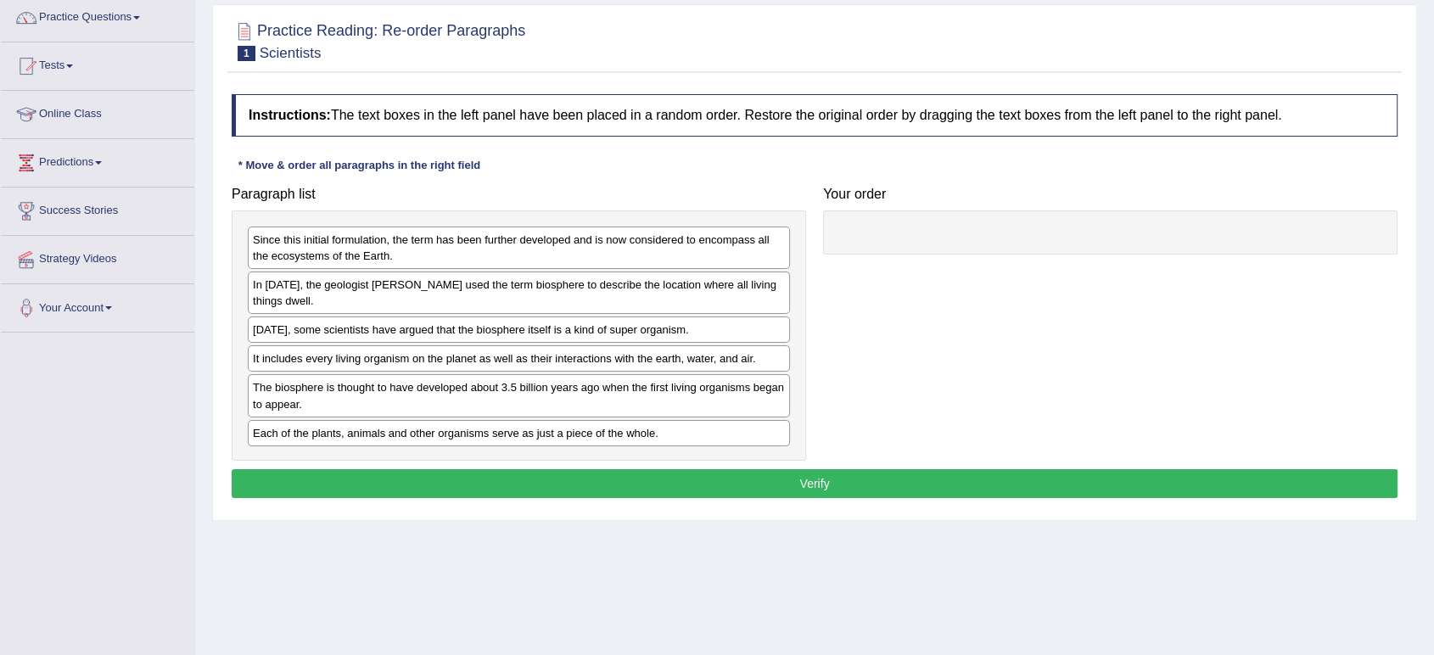
scroll to position [143, 0]
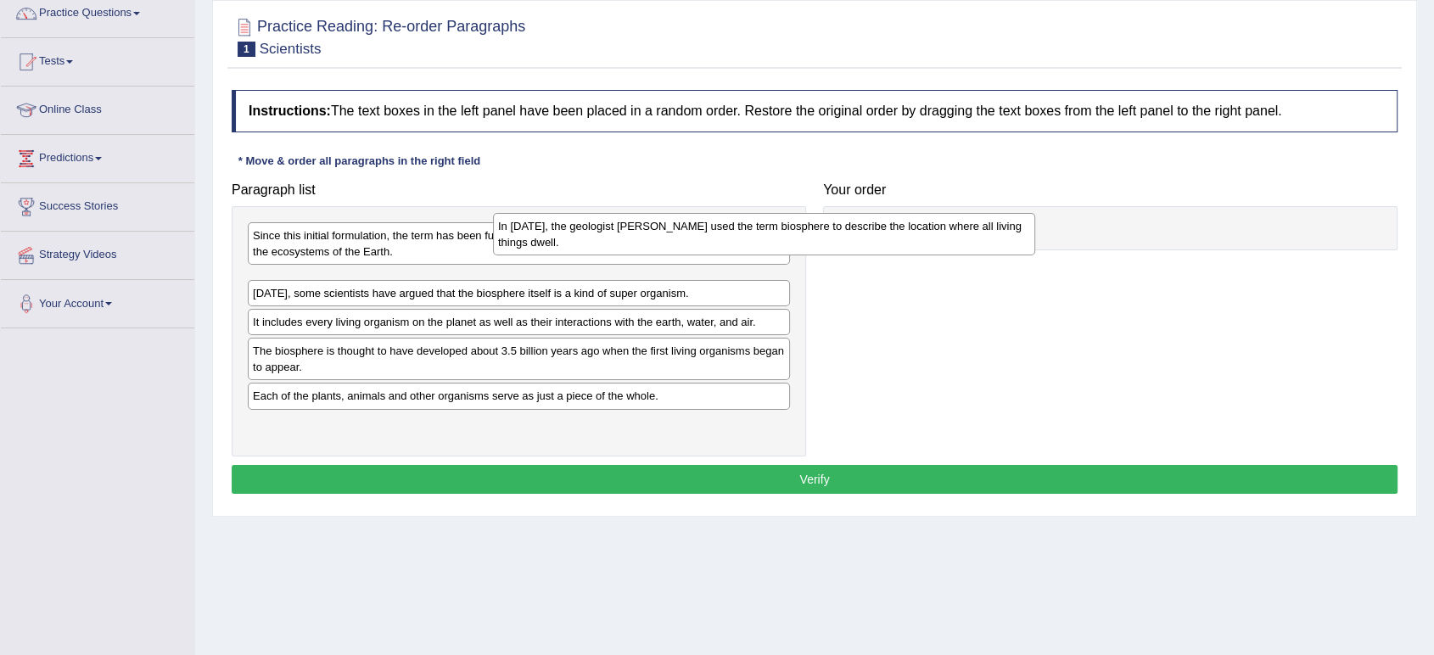
drag, startPoint x: 661, startPoint y: 293, endPoint x: 937, endPoint y: 221, distance: 285.1
click at [937, 221] on div "In 1875, the geologist Eduard Suess used the term biosphere to describe the loc…" at bounding box center [764, 234] width 542 height 42
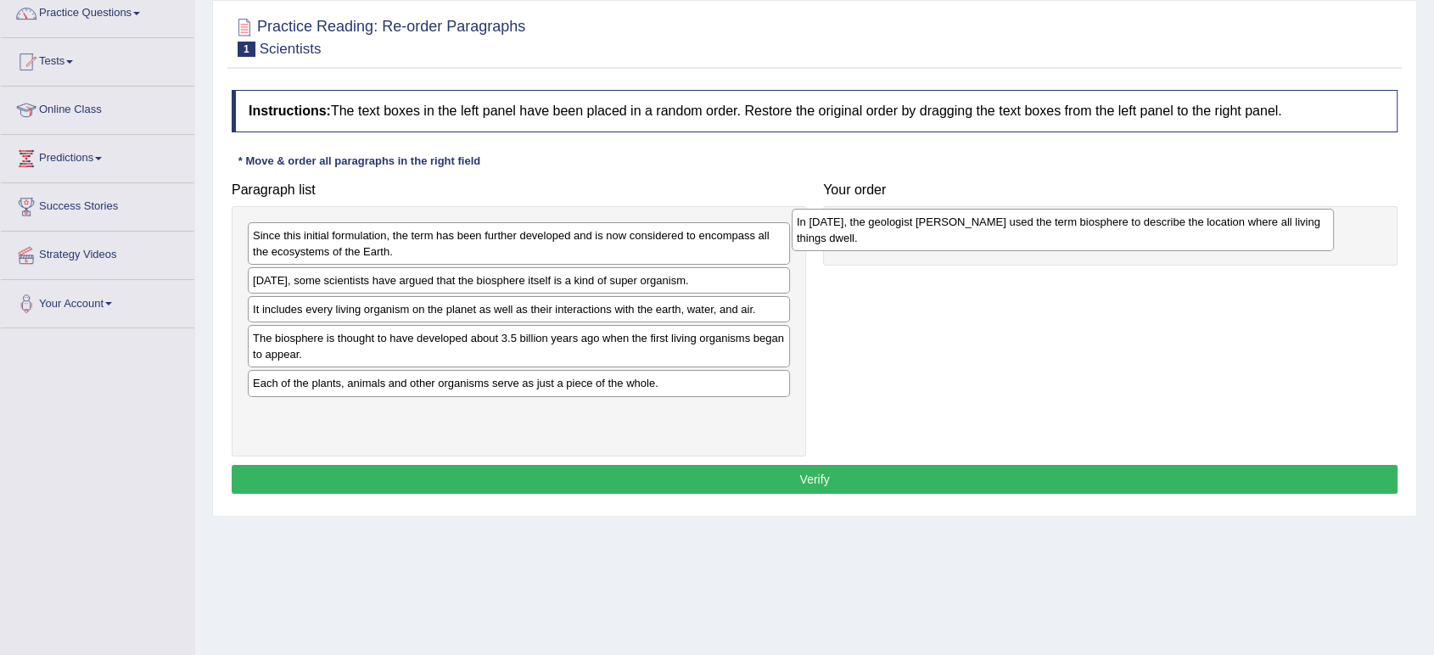
drag, startPoint x: 646, startPoint y: 294, endPoint x: 1190, endPoint y: 236, distance: 547.0
click at [1190, 236] on div "In 1875, the geologist Eduard Suess used the term biosphere to describe the loc…" at bounding box center [1063, 230] width 542 height 42
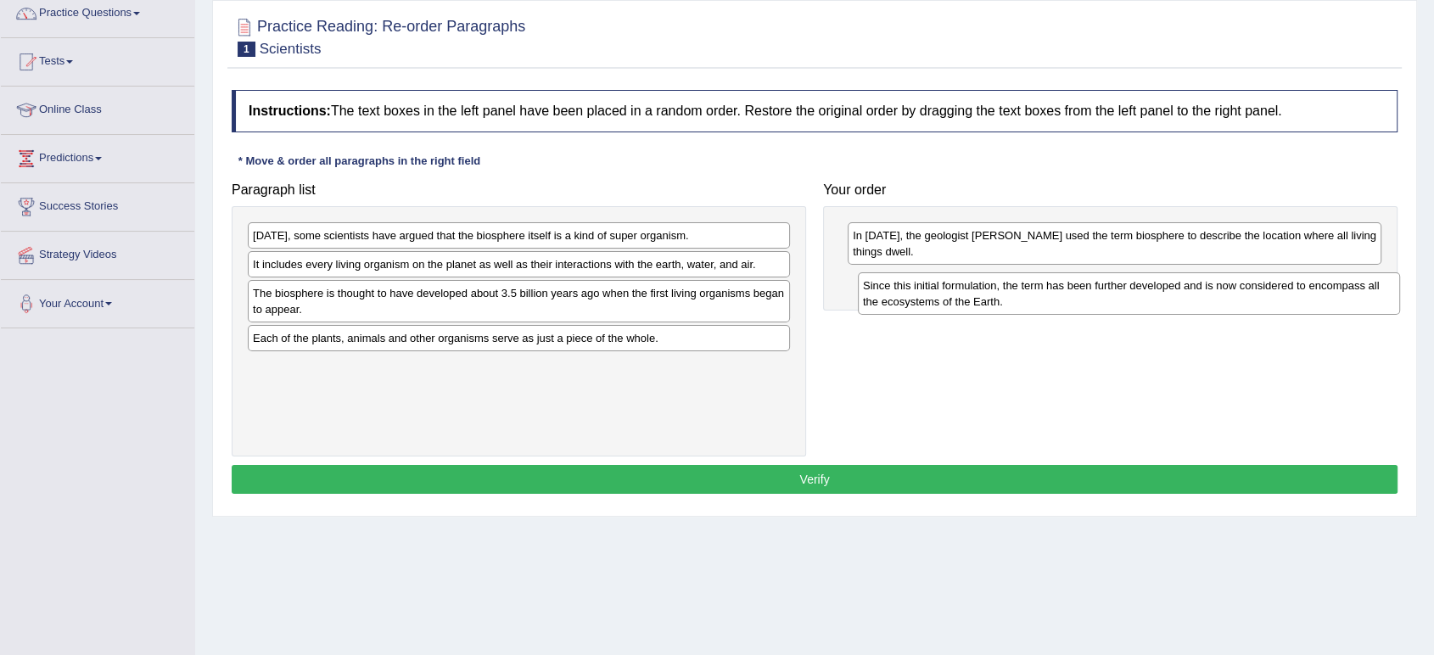
drag, startPoint x: 597, startPoint y: 233, endPoint x: 1232, endPoint y: 293, distance: 637.6
click at [1232, 293] on div "Since this initial formulation, the term has been further developed and is now …" at bounding box center [1129, 293] width 542 height 42
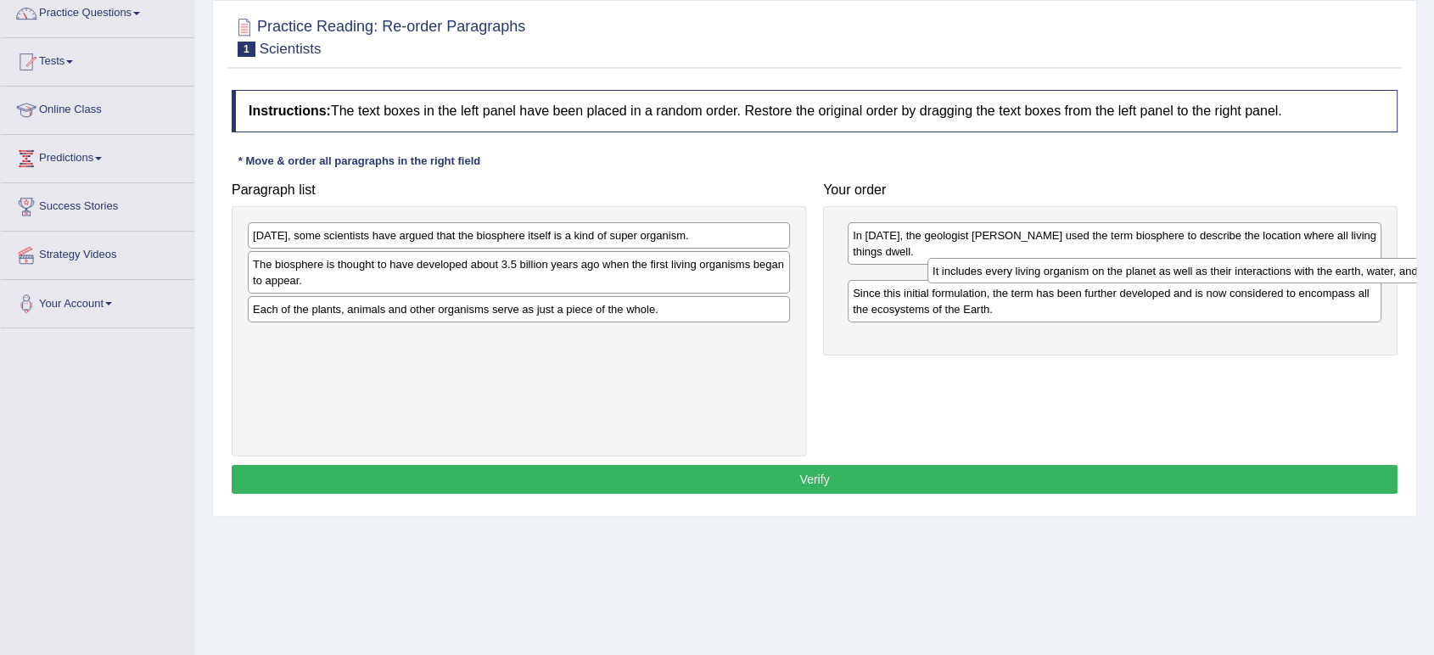
drag, startPoint x: 280, startPoint y: 261, endPoint x: 957, endPoint y: 270, distance: 677.2
click at [957, 270] on div "It includes every living organism on the planet as well as their interactions w…" at bounding box center [1198, 271] width 542 height 26
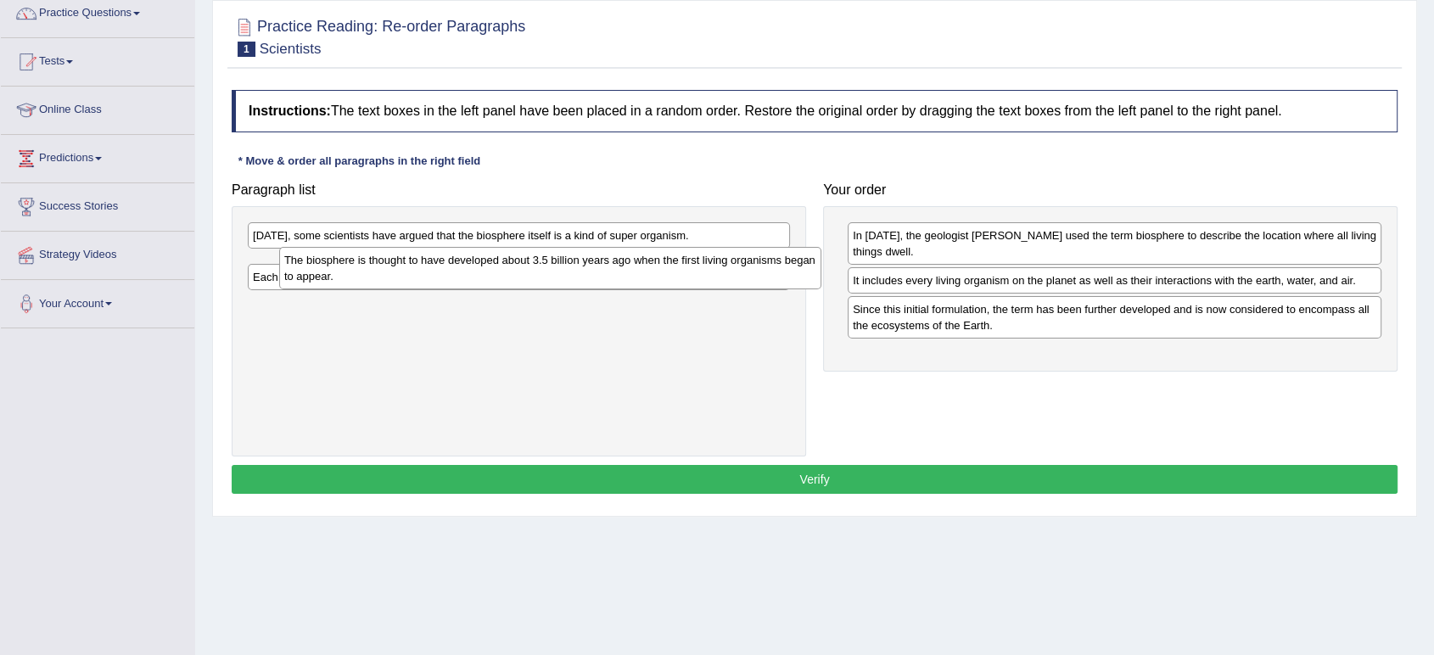
drag, startPoint x: 289, startPoint y: 273, endPoint x: 321, endPoint y: 270, distance: 31.6
click at [321, 270] on div "The biosphere is thought to have developed about 3.5 billion years ago when the…" at bounding box center [550, 268] width 542 height 42
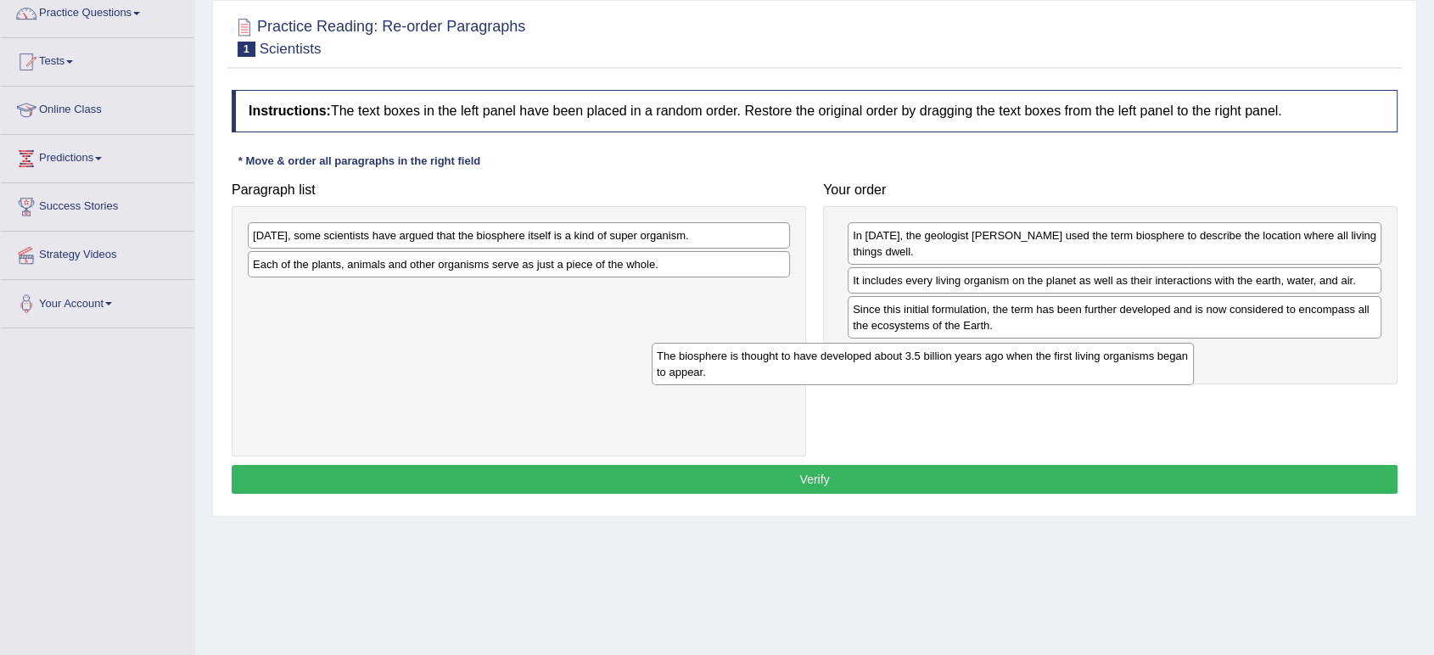
drag, startPoint x: 573, startPoint y: 277, endPoint x: 992, endPoint y: 369, distance: 429.1
click at [992, 369] on div "The biosphere is thought to have developed about 3.5 billion years ago when the…" at bounding box center [923, 364] width 542 height 42
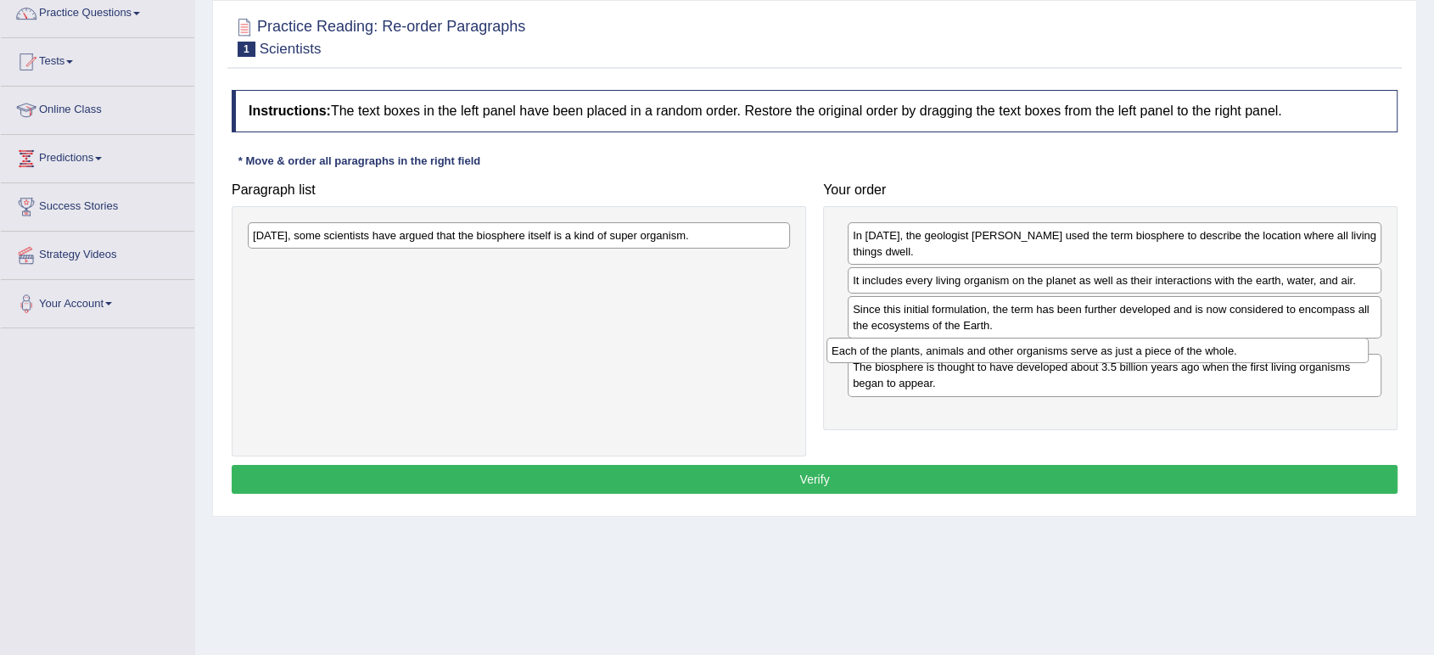
drag, startPoint x: 344, startPoint y: 265, endPoint x: 961, endPoint y: 351, distance: 623.8
click at [961, 351] on div "Each of the plants, animals and other organisms serve as just a piece of the wh…" at bounding box center [1097, 351] width 542 height 26
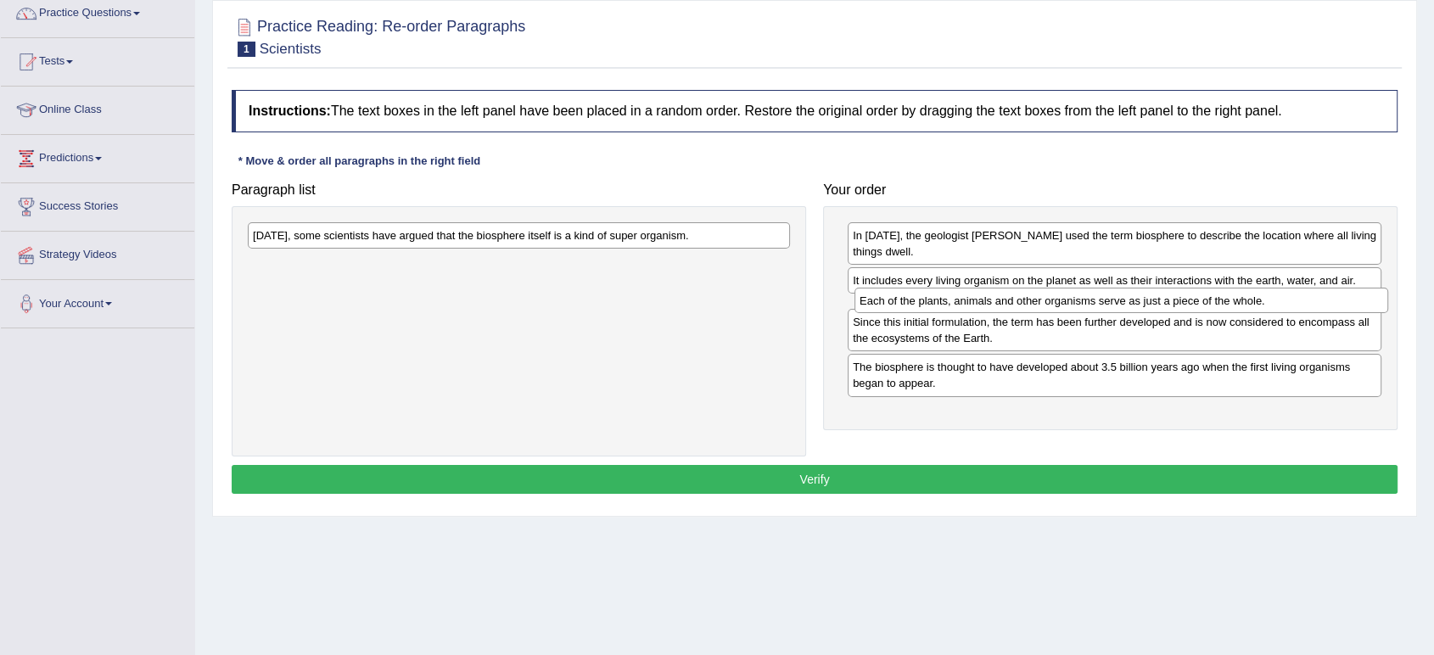
drag, startPoint x: 937, startPoint y: 361, endPoint x: 943, endPoint y: 308, distance: 53.8
click at [943, 308] on div "Each of the plants, animals and other organisms serve as just a piece of the wh…" at bounding box center [1121, 301] width 534 height 26
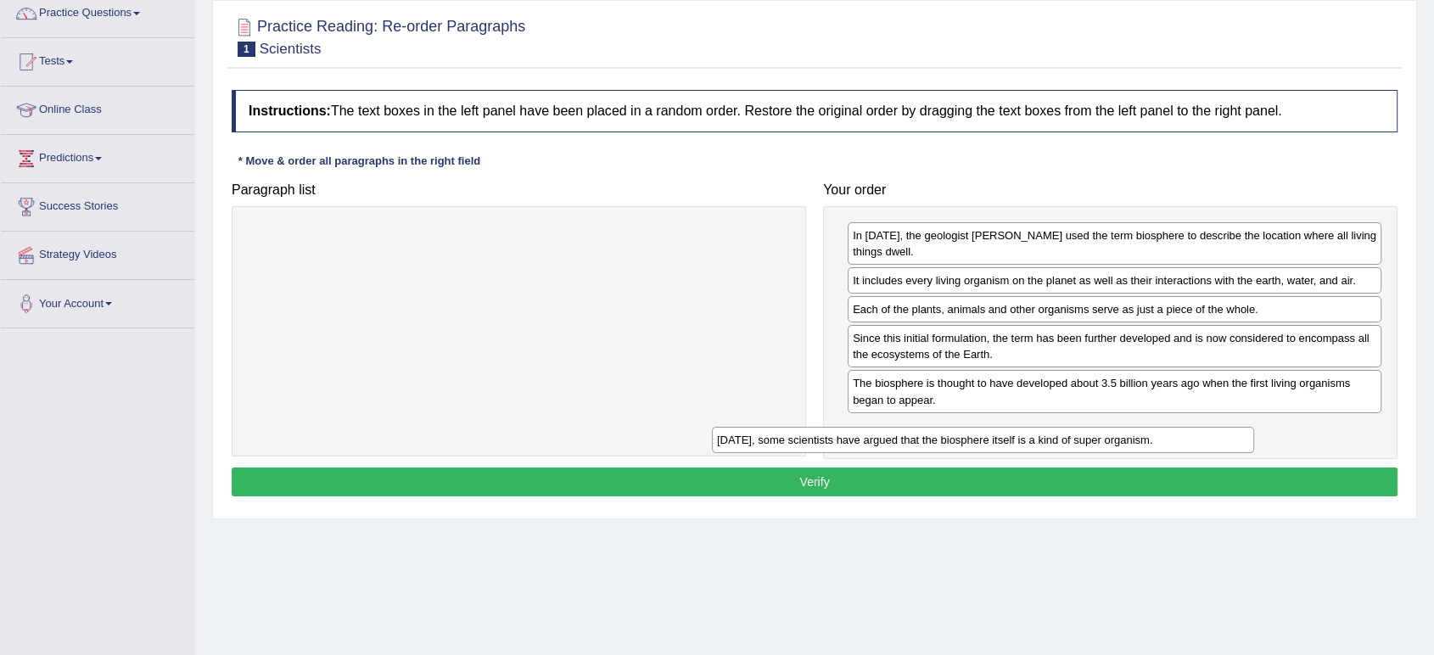
drag, startPoint x: 322, startPoint y: 233, endPoint x: 816, endPoint y: 435, distance: 533.9
click at [816, 435] on div "Today, some scientists have argued that the biosphere itself is a kind of super…" at bounding box center [983, 440] width 542 height 26
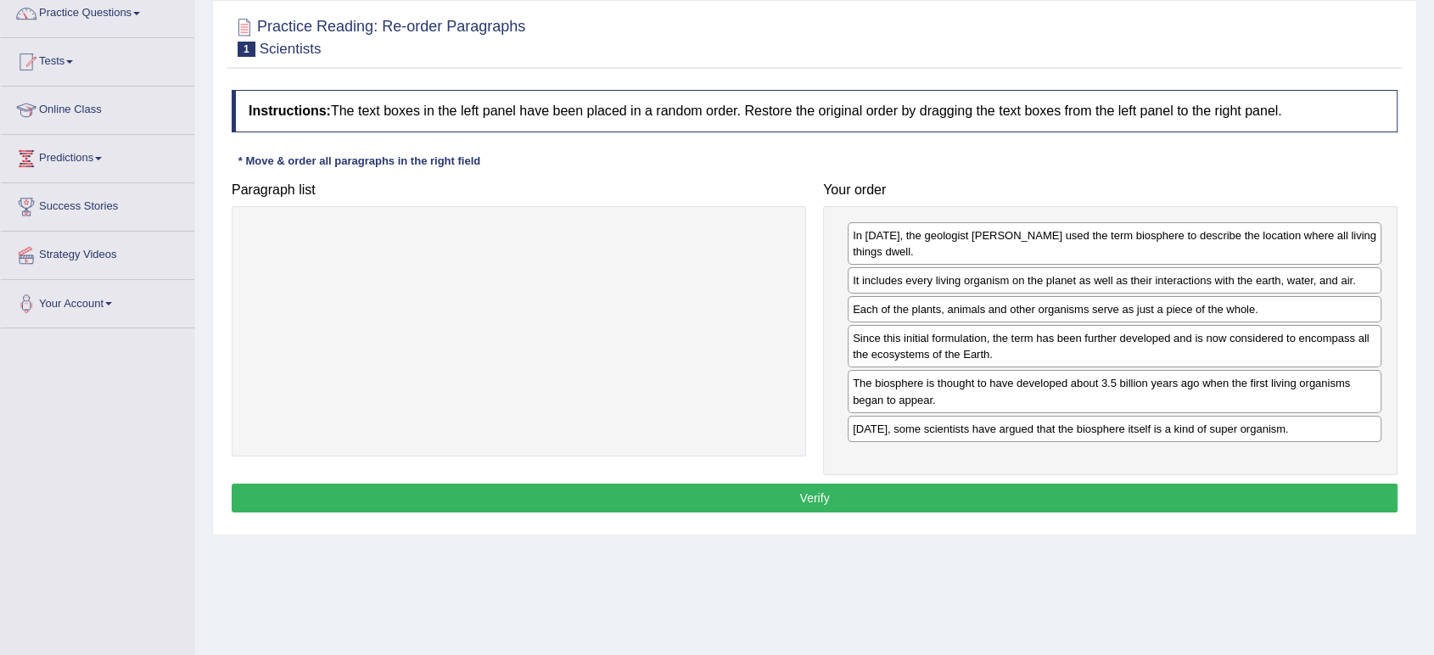
click at [745, 500] on button "Verify" at bounding box center [815, 498] width 1166 height 29
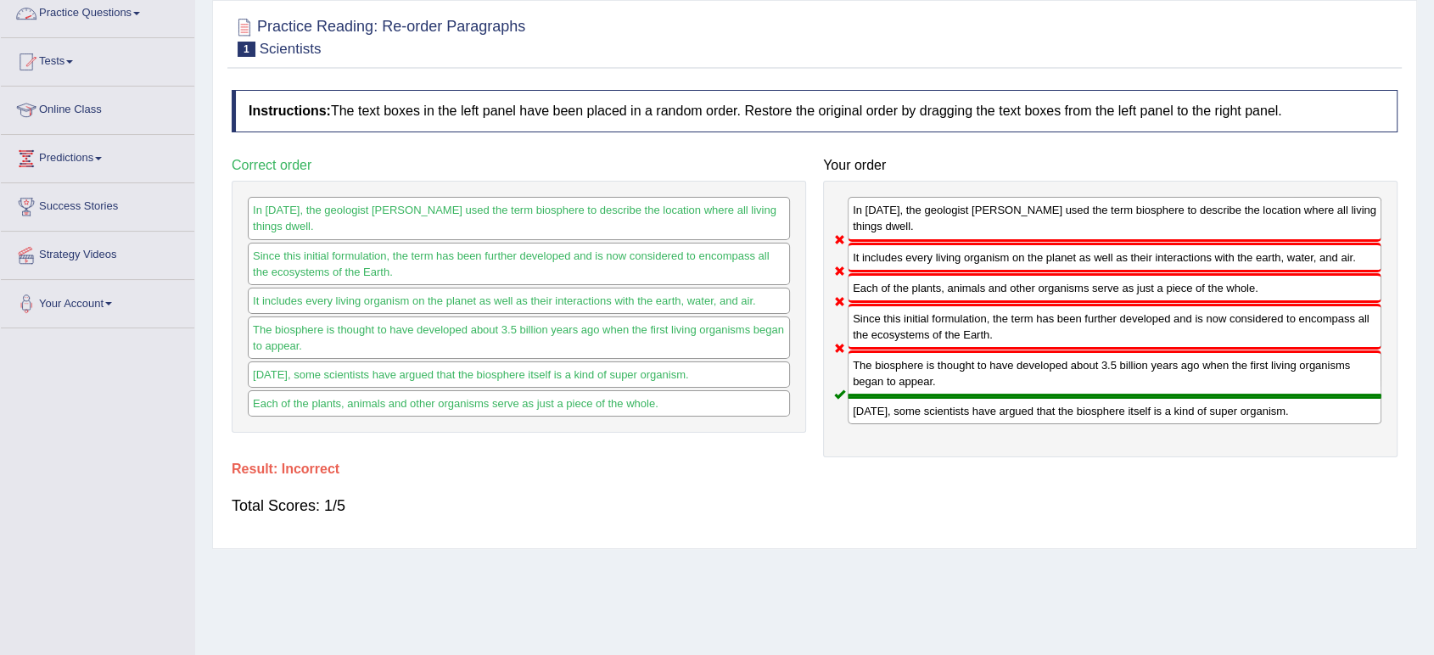
click at [87, 23] on link "Practice Questions" at bounding box center [97, 11] width 193 height 42
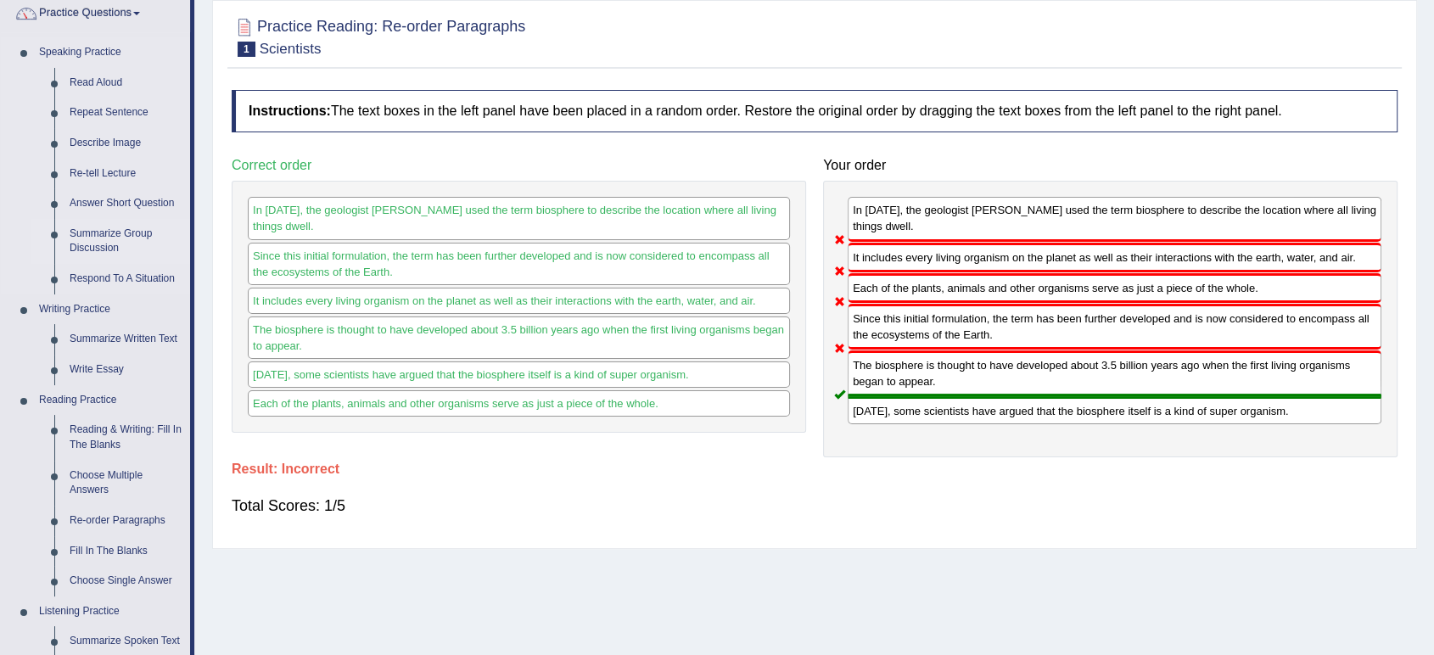
click at [112, 243] on link "Summarize Group Discussion" at bounding box center [126, 241] width 128 height 45
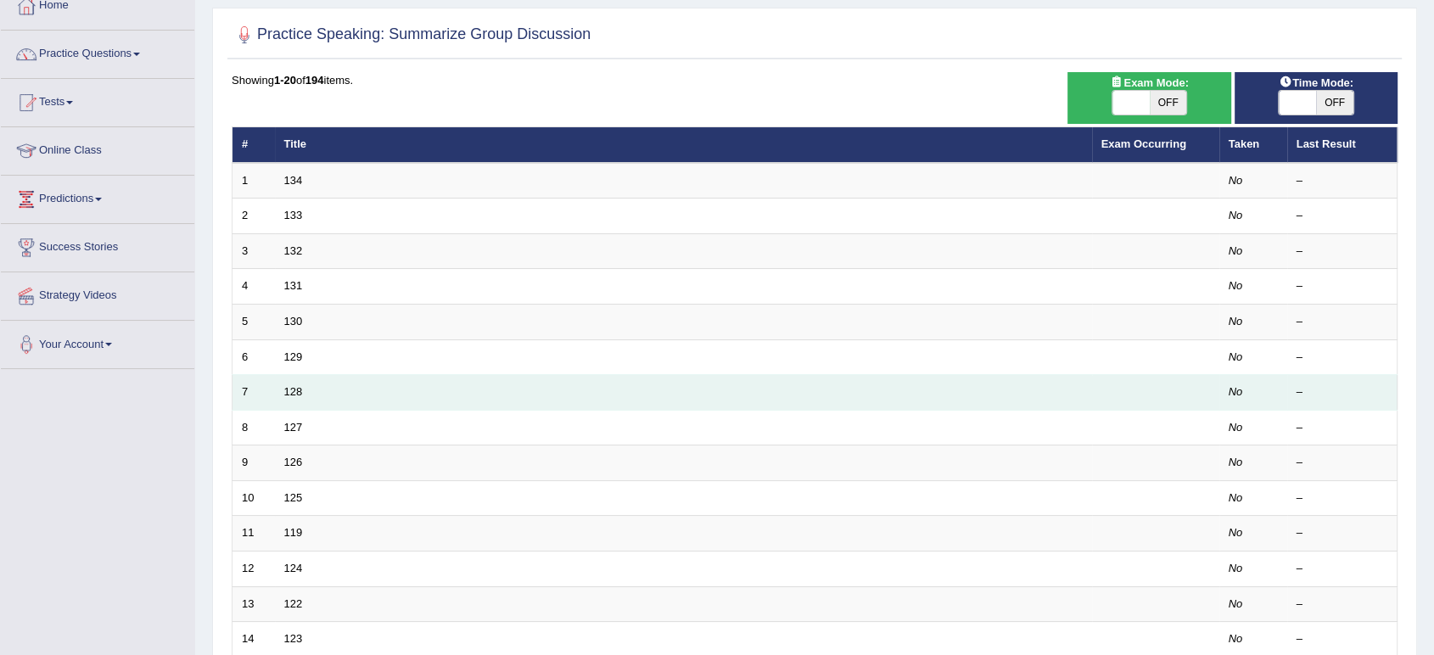
scroll to position [65, 0]
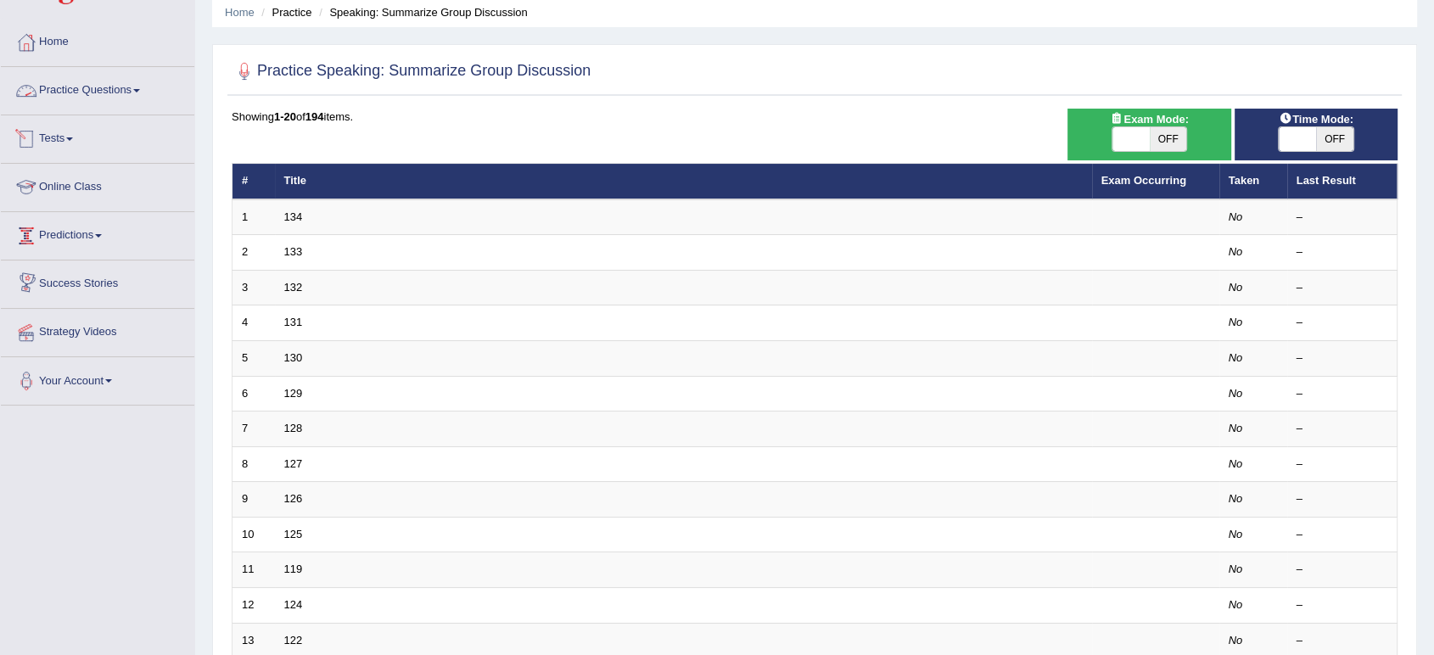
click at [74, 98] on link "Practice Questions" at bounding box center [97, 88] width 193 height 42
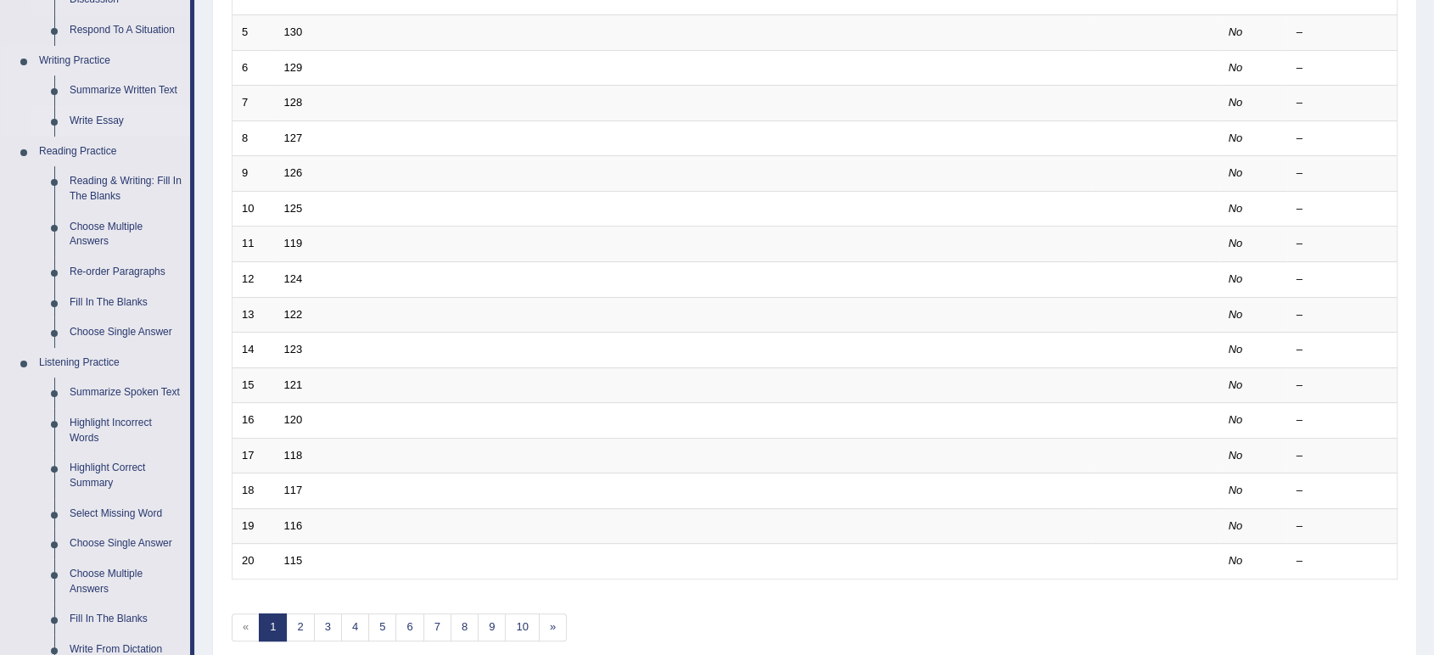
scroll to position [390, 0]
click at [115, 300] on link "Fill In The Blanks" at bounding box center [126, 304] width 128 height 31
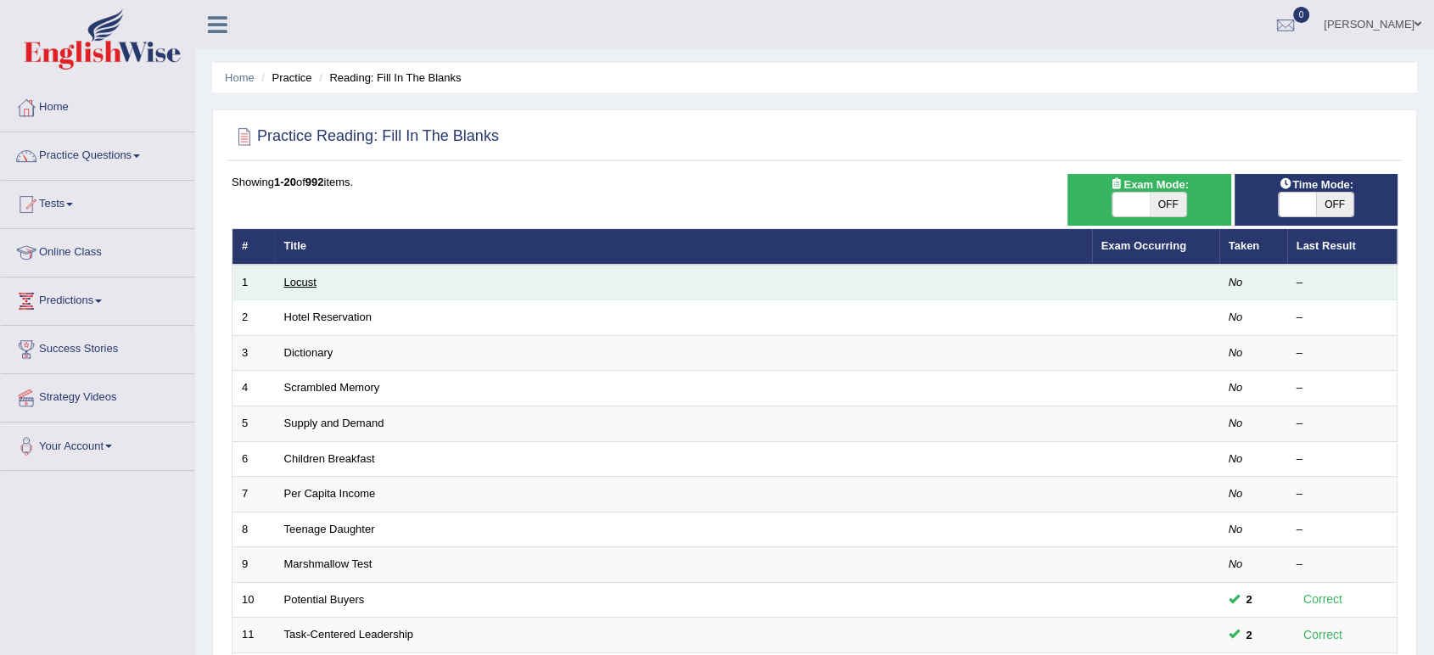
click at [295, 280] on link "Locust" at bounding box center [300, 282] width 32 height 13
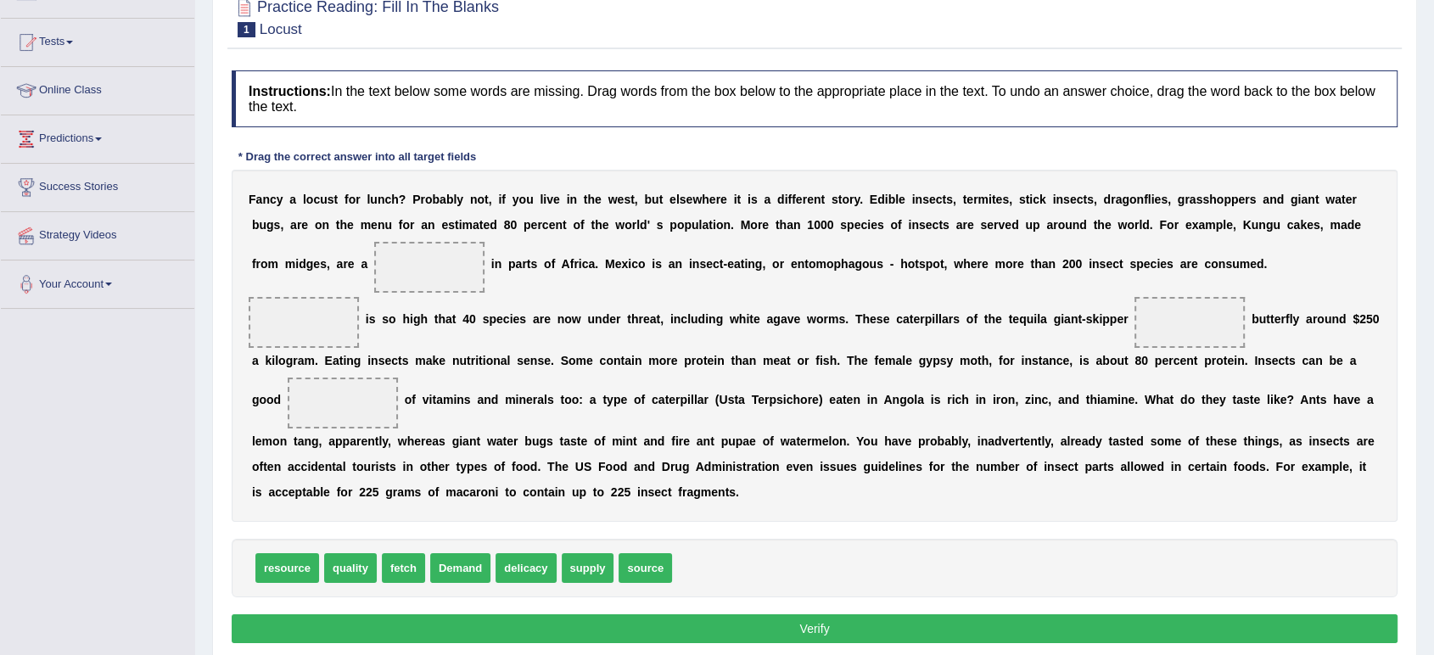
scroll to position [163, 0]
drag, startPoint x: 598, startPoint y: 569, endPoint x: 1198, endPoint y: 324, distance: 647.8
drag, startPoint x: 586, startPoint y: 567, endPoint x: 338, endPoint y: 406, distance: 295.2
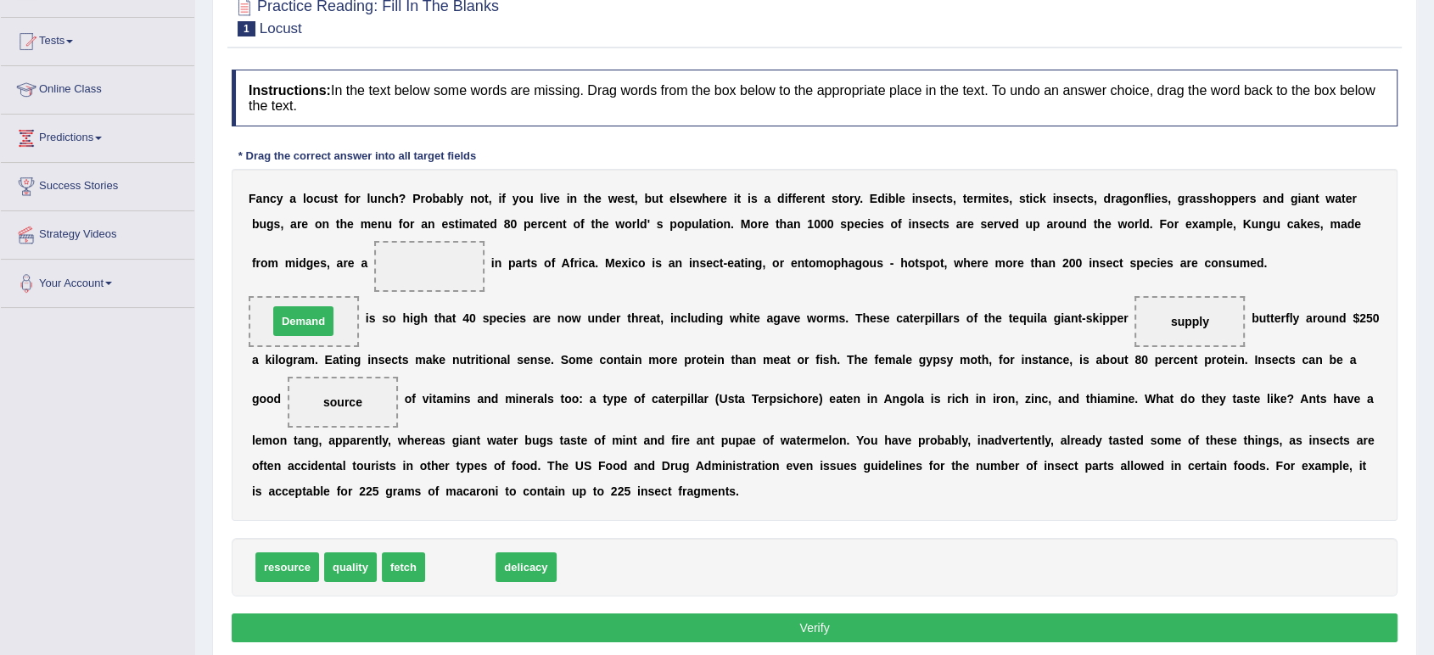
drag, startPoint x: 469, startPoint y: 571, endPoint x: 312, endPoint y: 325, distance: 291.9
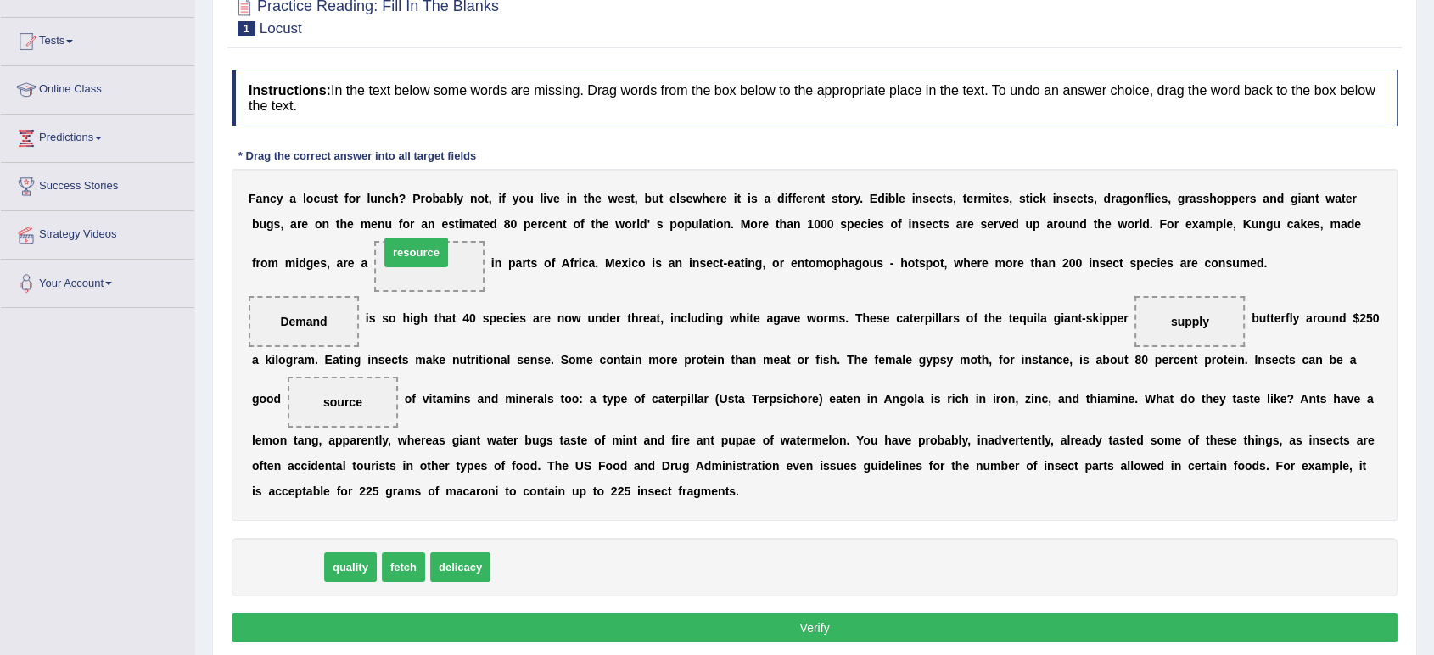
drag, startPoint x: 272, startPoint y: 564, endPoint x: 401, endPoint y: 250, distance: 339.4
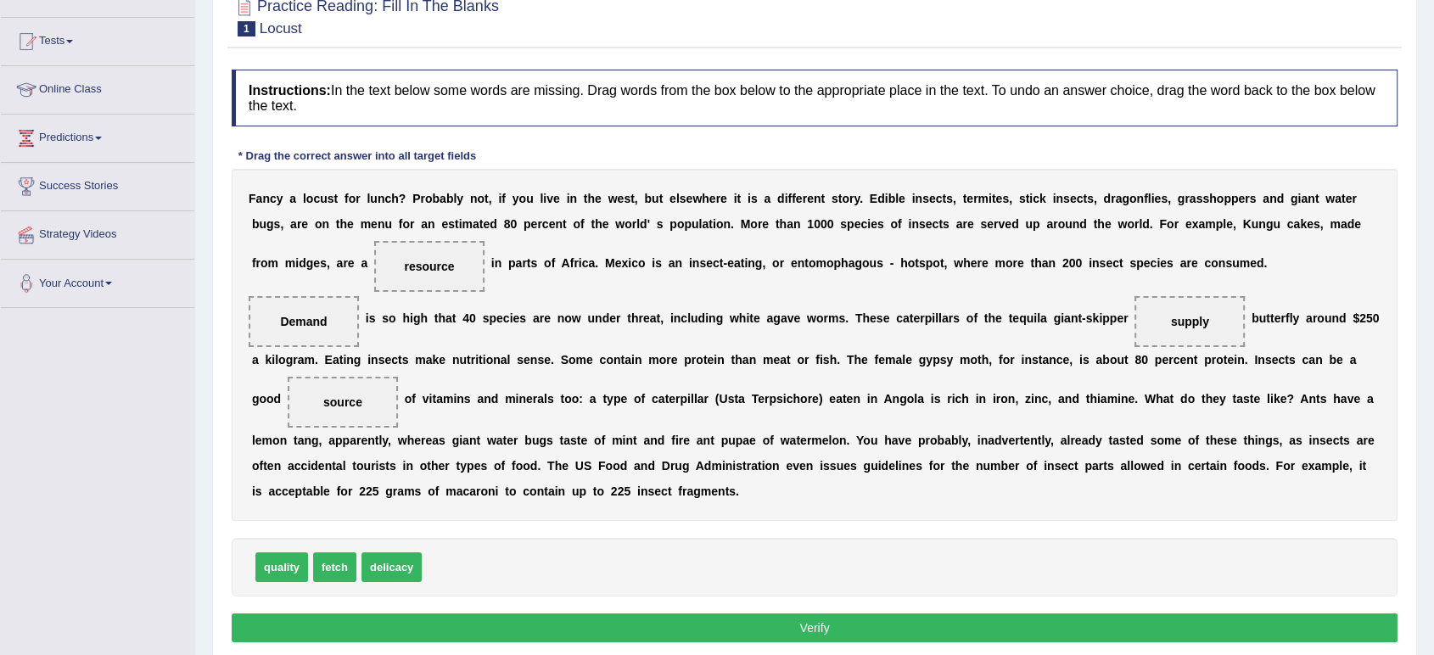
click at [636, 616] on button "Verify" at bounding box center [815, 628] width 1166 height 29
